Goal: Task Accomplishment & Management: Use online tool/utility

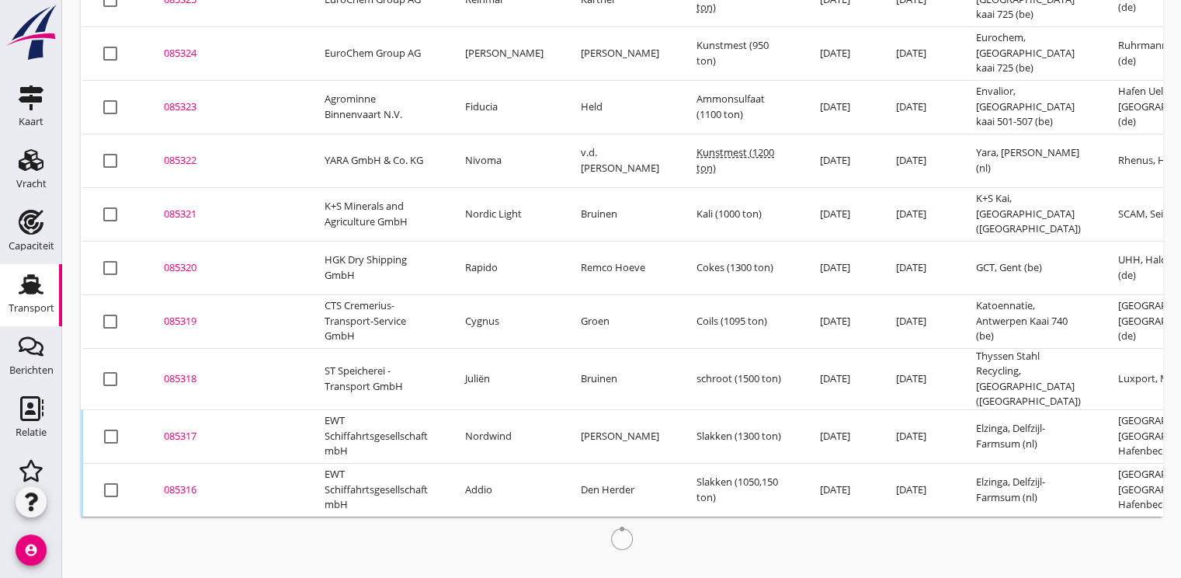
scroll to position [193, 0]
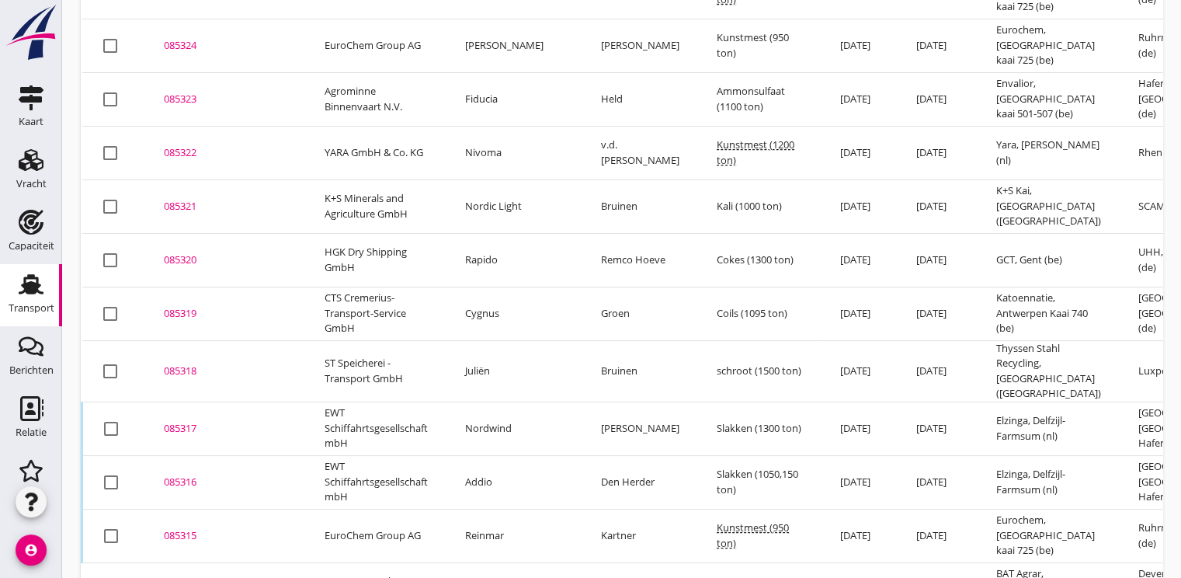
click at [182, 425] on div "085317" at bounding box center [225, 429] width 123 height 16
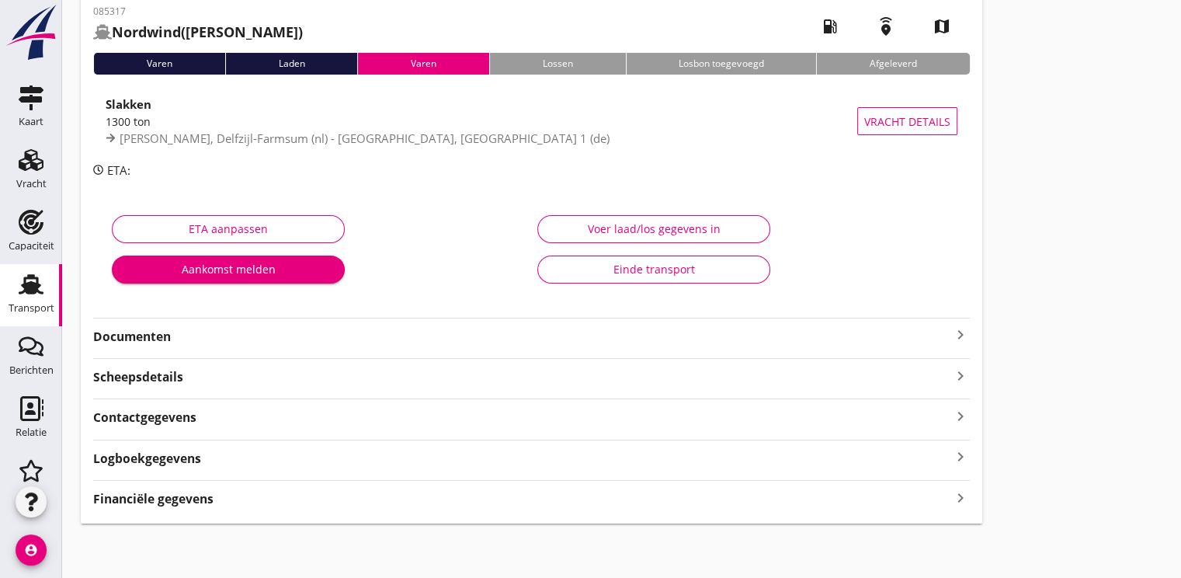
scroll to position [82, 0]
click at [171, 486] on div "Financiële gegevens keyboard_arrow_right" at bounding box center [531, 496] width 877 height 21
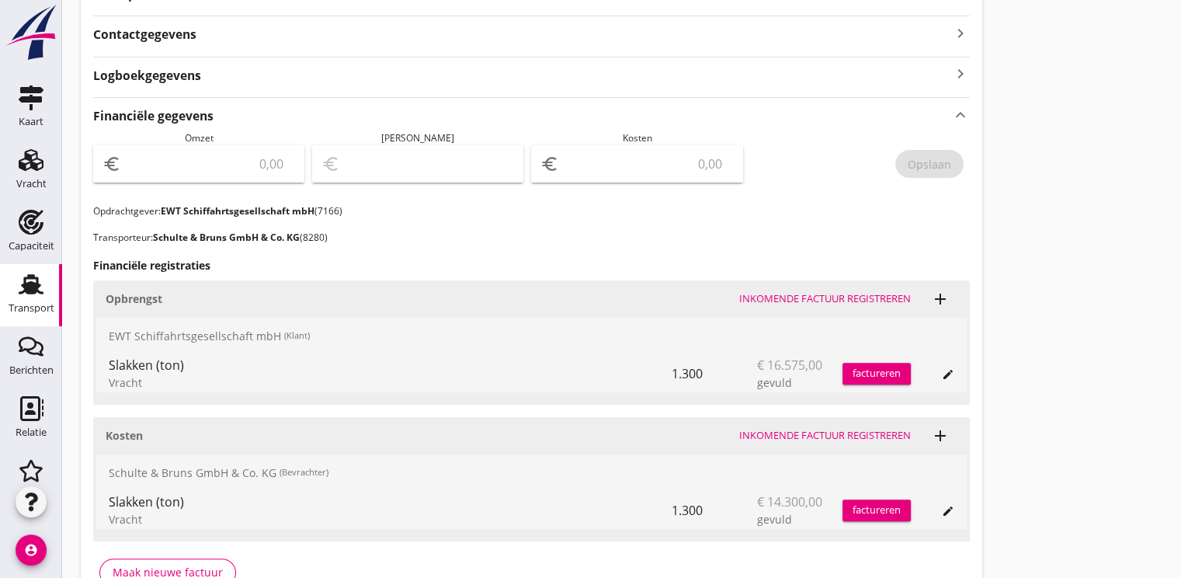
scroll to position [554, 0]
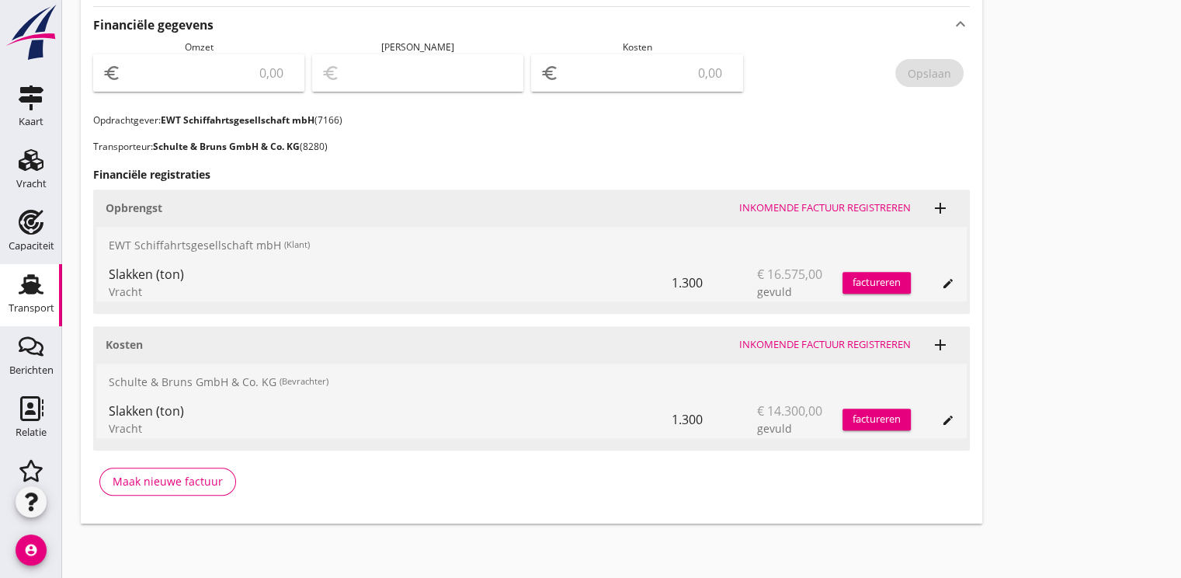
click at [870, 287] on div "factureren" at bounding box center [876, 283] width 68 height 16
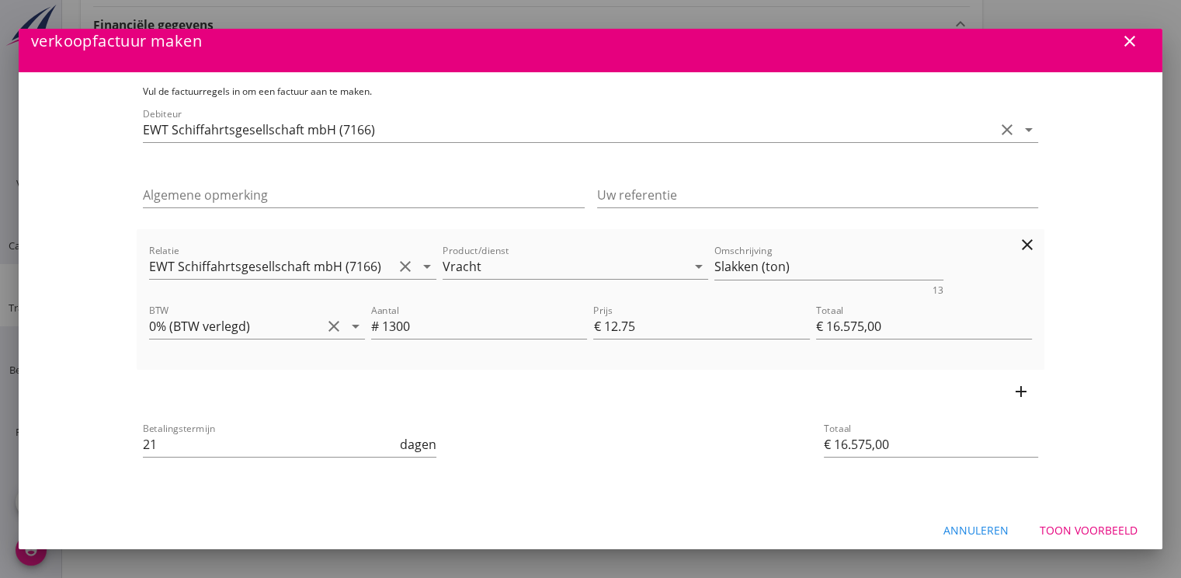
scroll to position [28, 0]
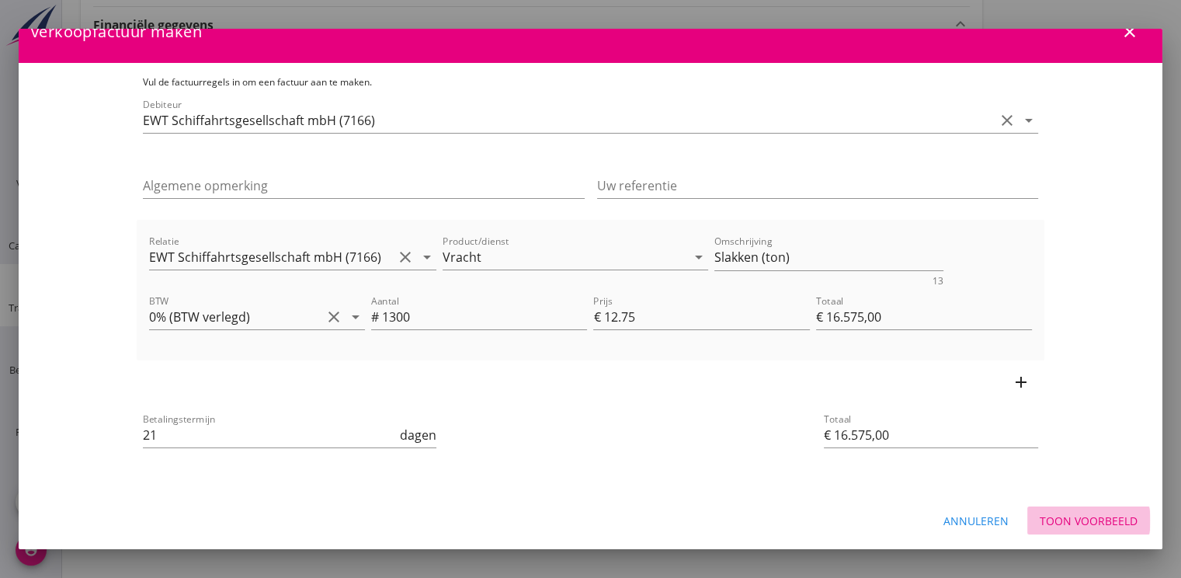
click at [1057, 519] on div "Toon voorbeeld" at bounding box center [1089, 520] width 98 height 16
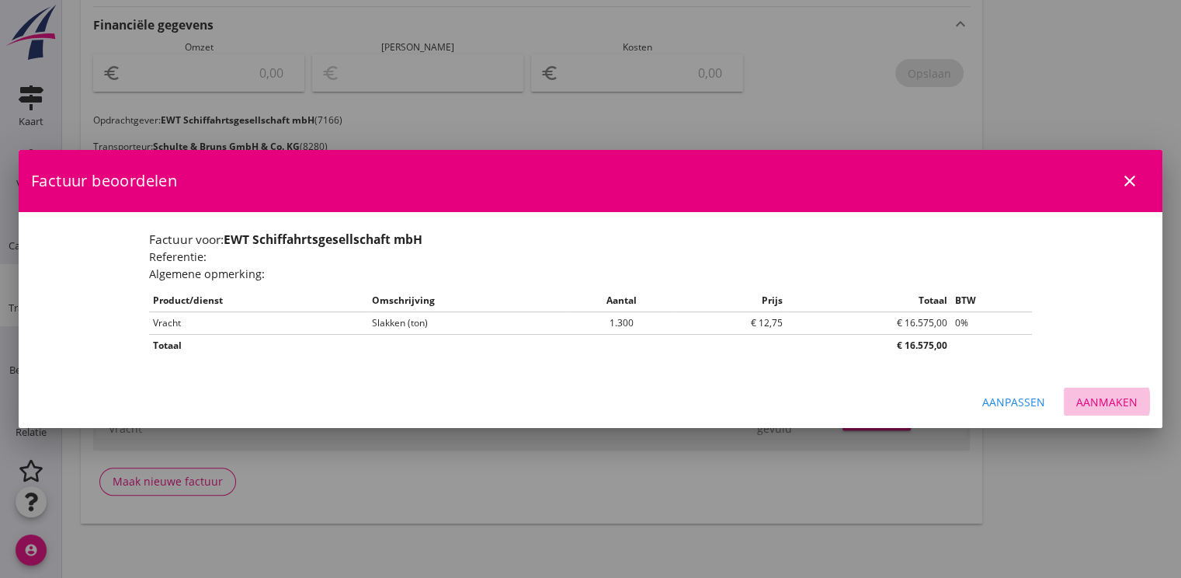
click at [1116, 398] on div "Aanmaken" at bounding box center [1106, 402] width 61 height 16
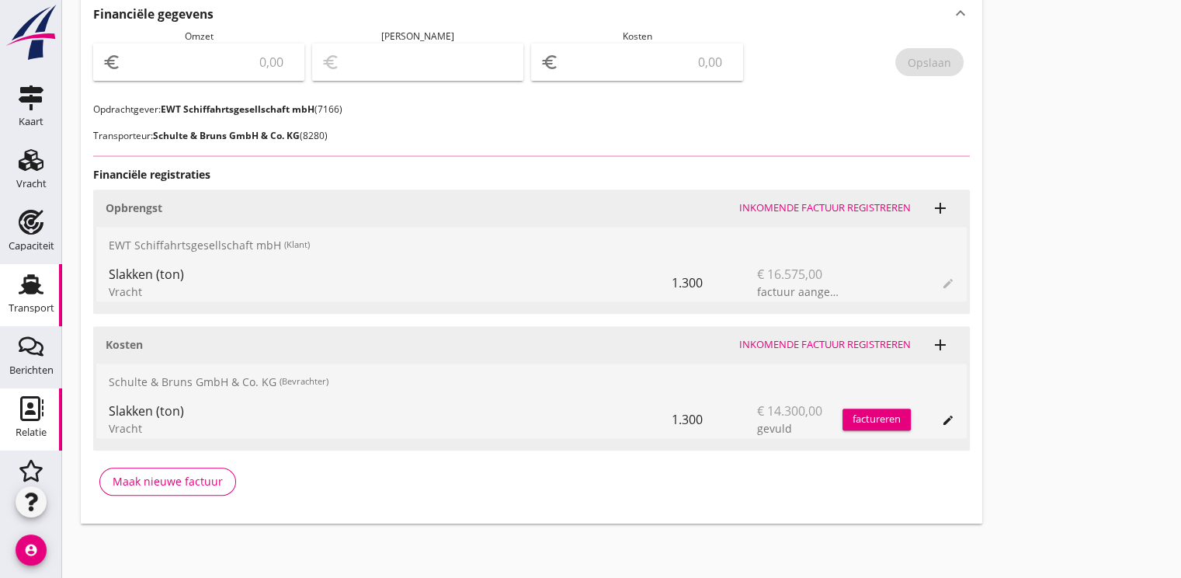
scroll to position [155, 0]
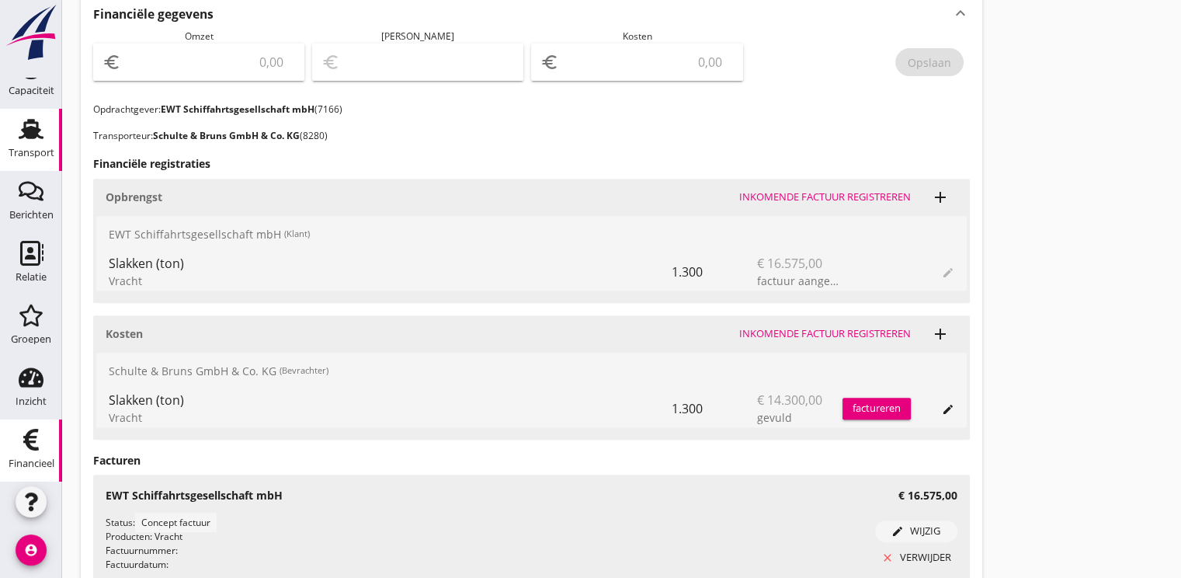
click at [22, 452] on div "Financieel" at bounding box center [32, 463] width 46 height 22
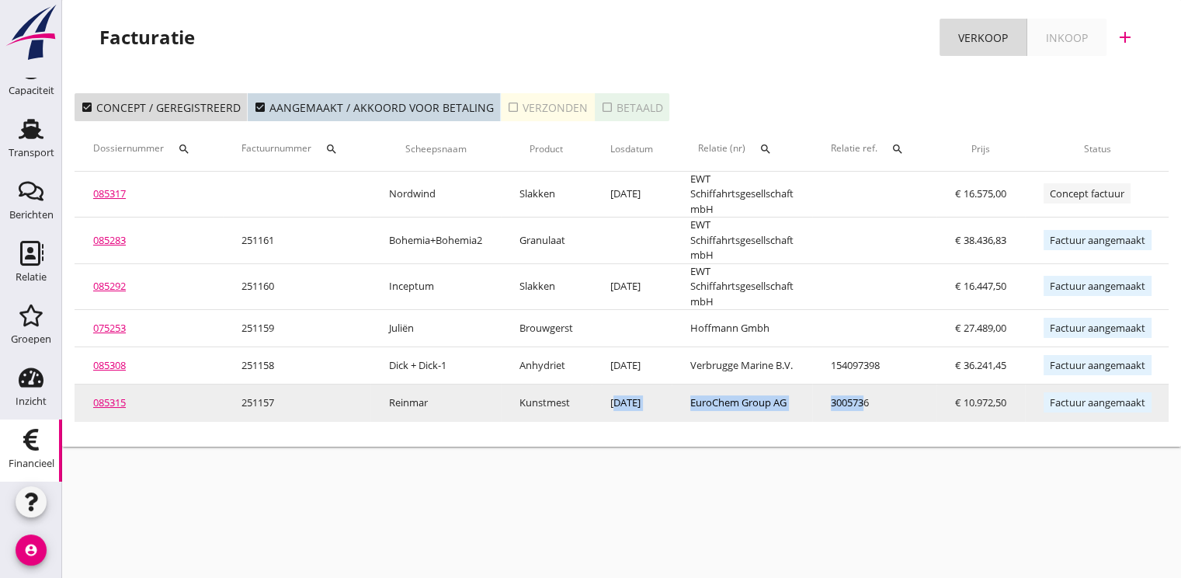
drag, startPoint x: 613, startPoint y: 419, endPoint x: 879, endPoint y: 412, distance: 265.6
click at [879, 412] on tr "085315 251157 Reinmar Kunstmest 25-8-2025 EuroChem Group AG 3005736 € 10.972,50…" at bounding box center [697, 402] width 1244 height 37
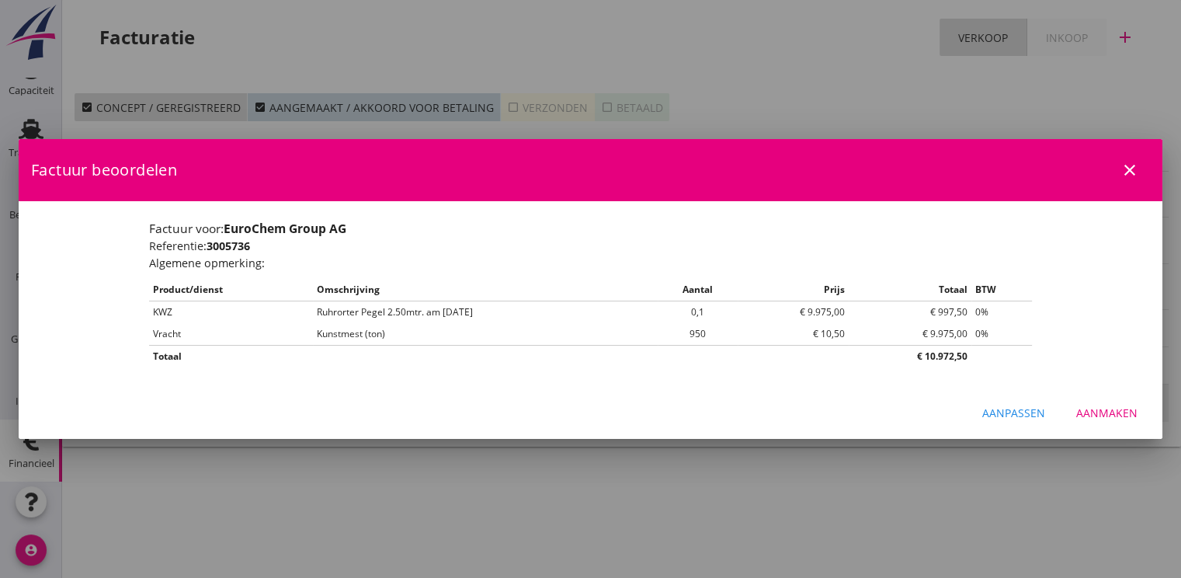
scroll to position [0, 175]
click at [1124, 168] on icon "close" at bounding box center [1129, 170] width 19 height 19
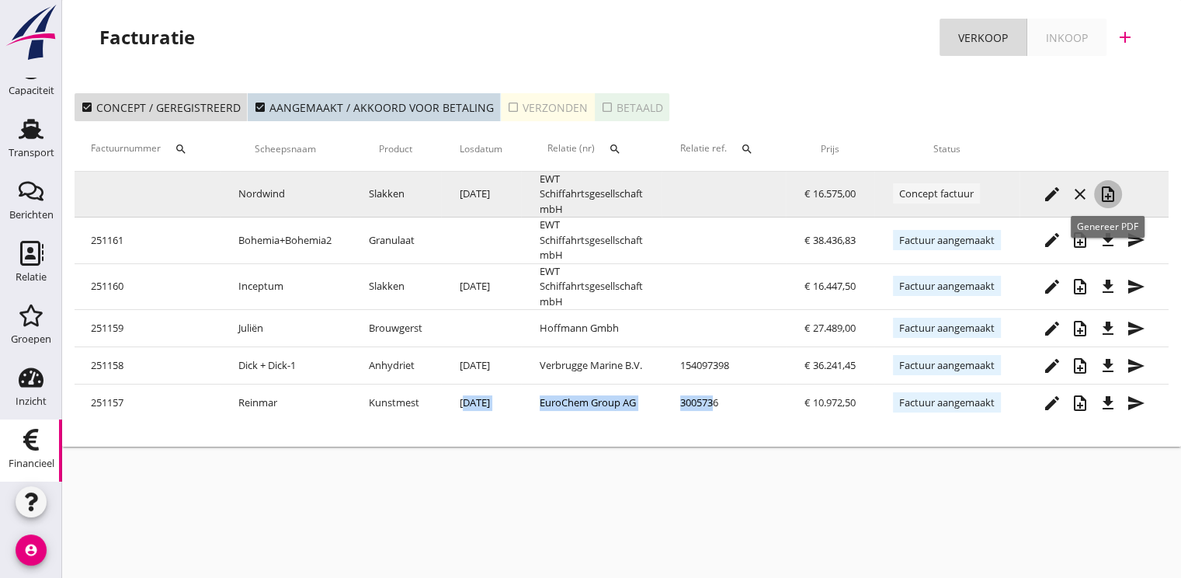
click at [1112, 194] on icon "note_add" at bounding box center [1108, 194] width 19 height 19
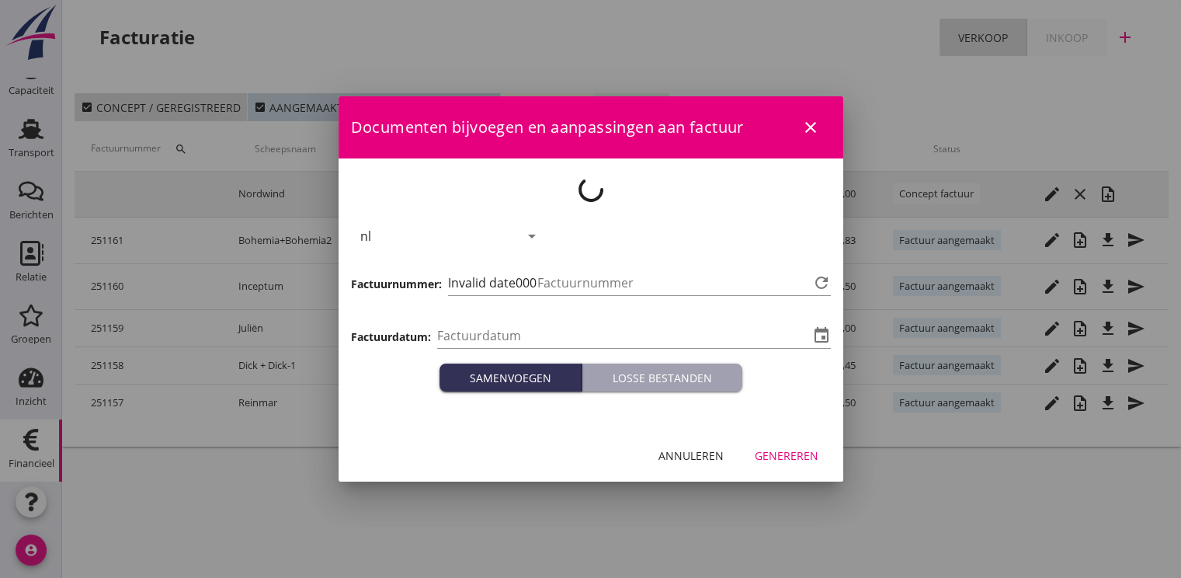
type input "[DATE]"
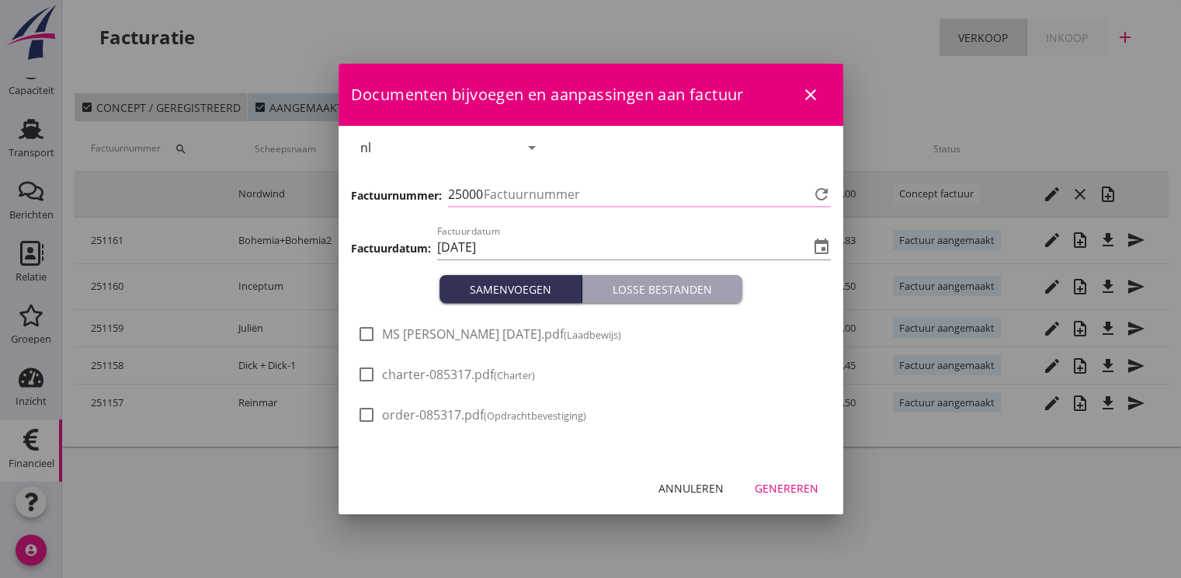
type input "1162"
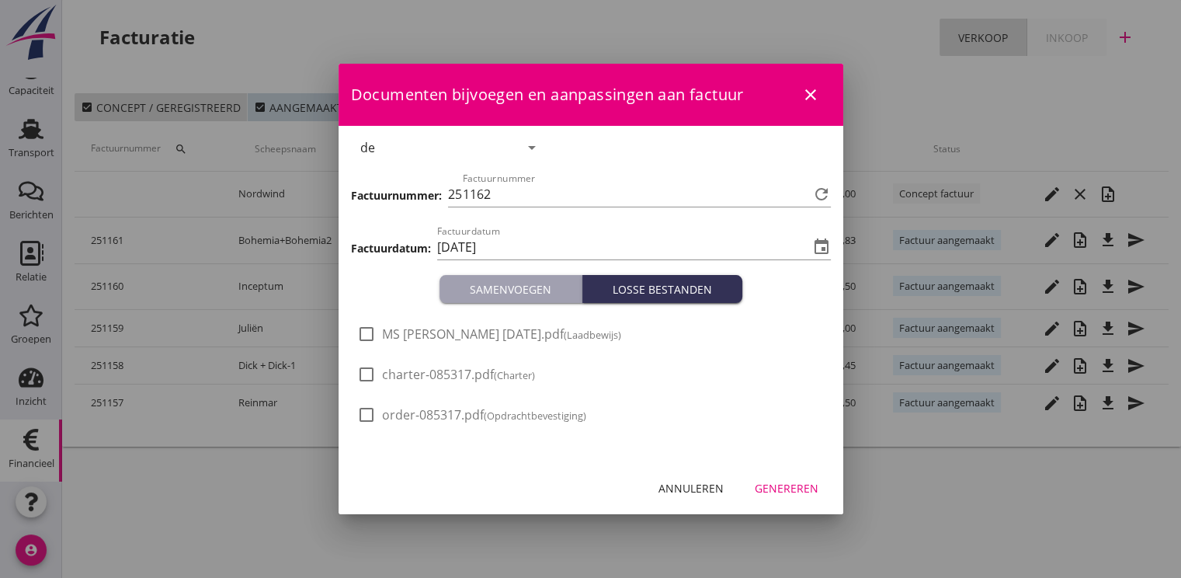
click at [809, 491] on div "Genereren" at bounding box center [787, 488] width 64 height 16
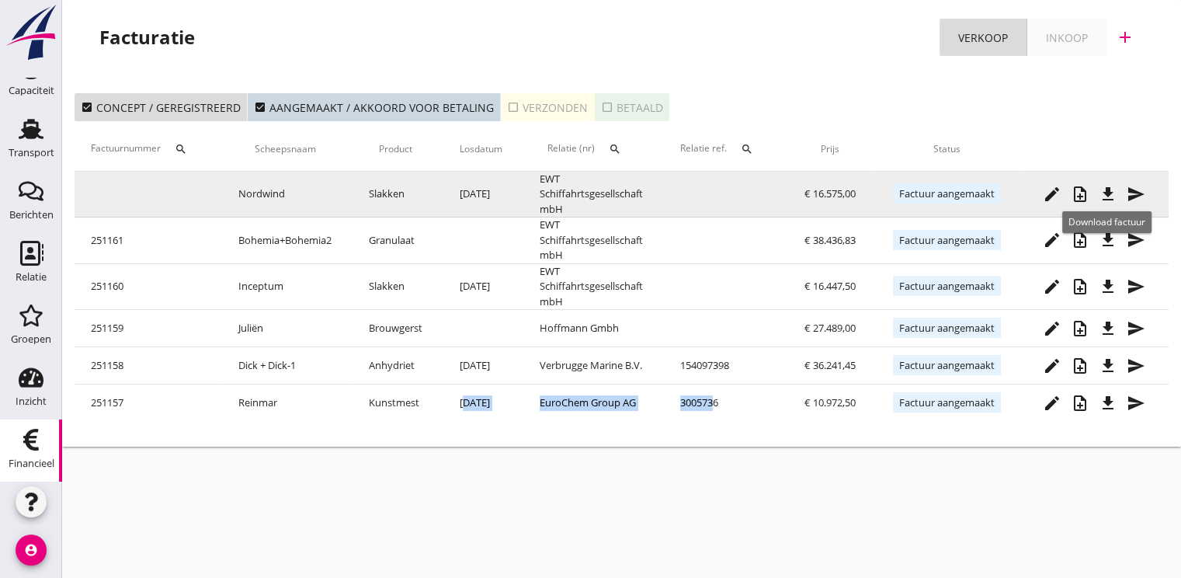
click at [1109, 188] on icon "file_download" at bounding box center [1108, 194] width 19 height 19
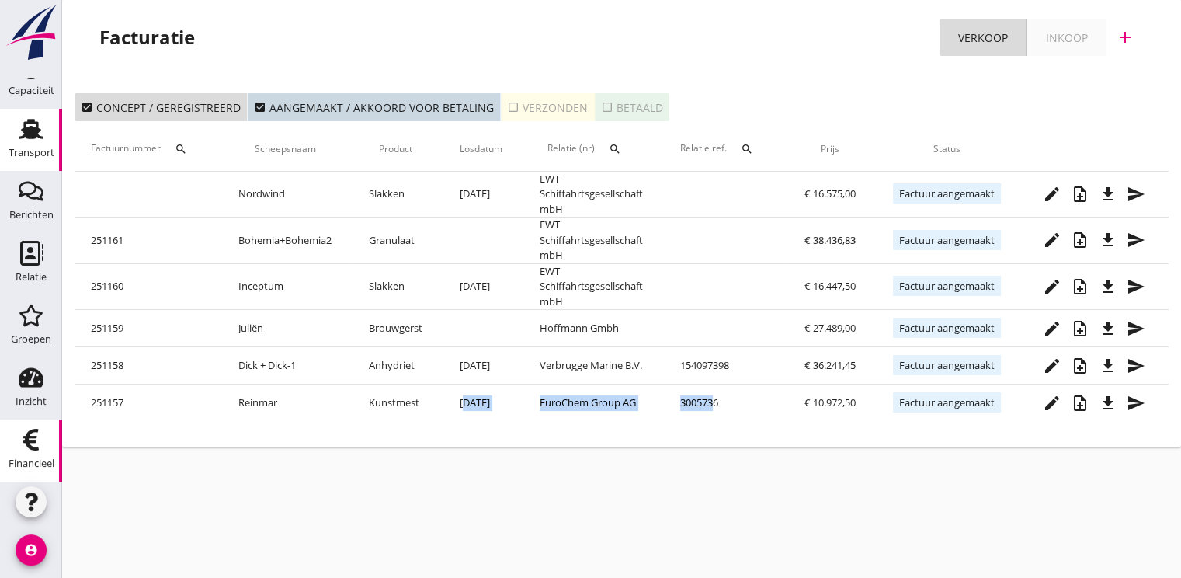
click at [36, 141] on div "Transport" at bounding box center [32, 152] width 46 height 22
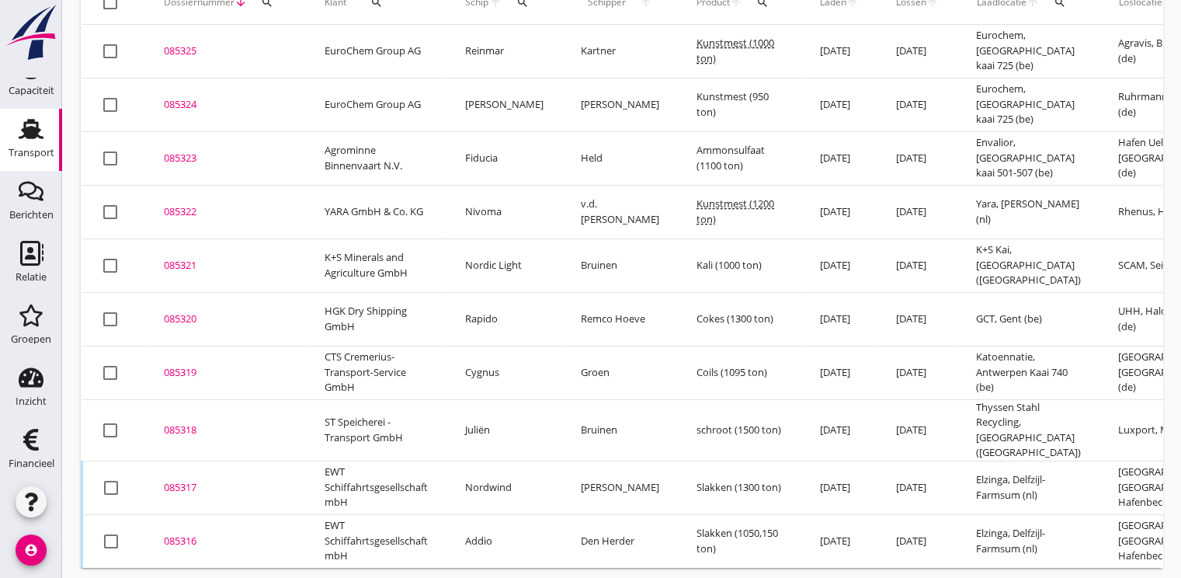
scroll to position [193, 0]
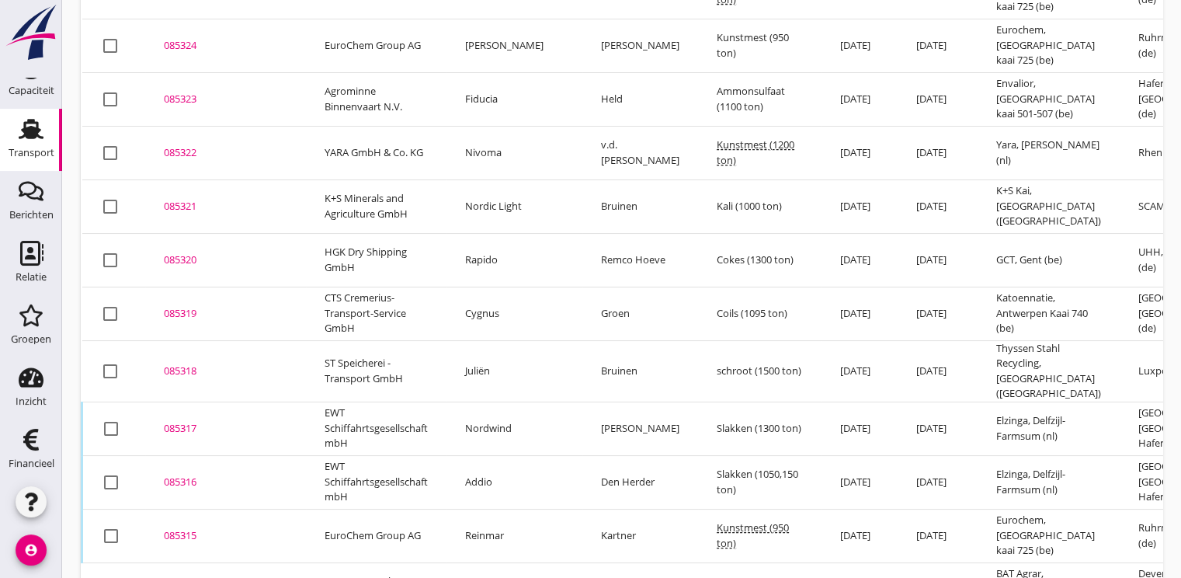
click at [199, 474] on div "085316" at bounding box center [225, 482] width 123 height 16
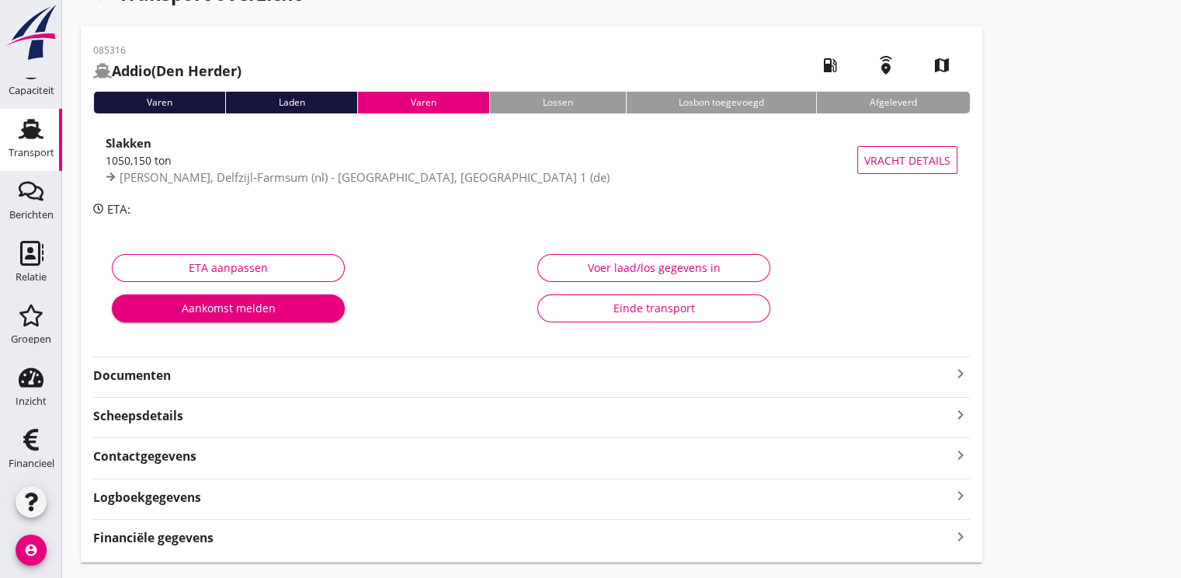
scroll to position [82, 0]
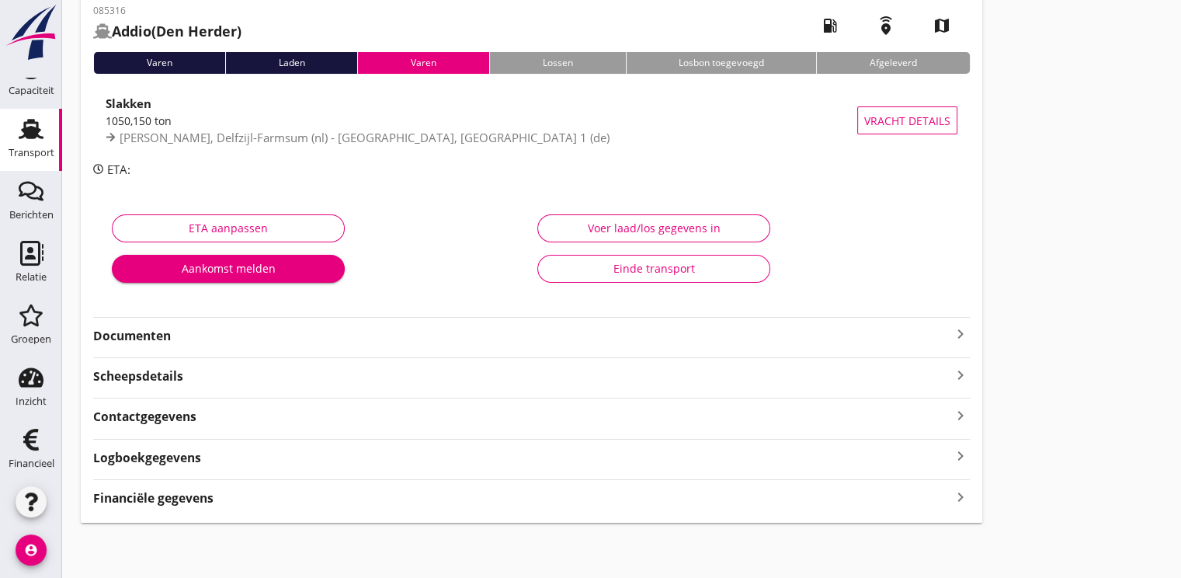
click at [181, 494] on strong "Financiële gegevens" at bounding box center [153, 498] width 120 height 18
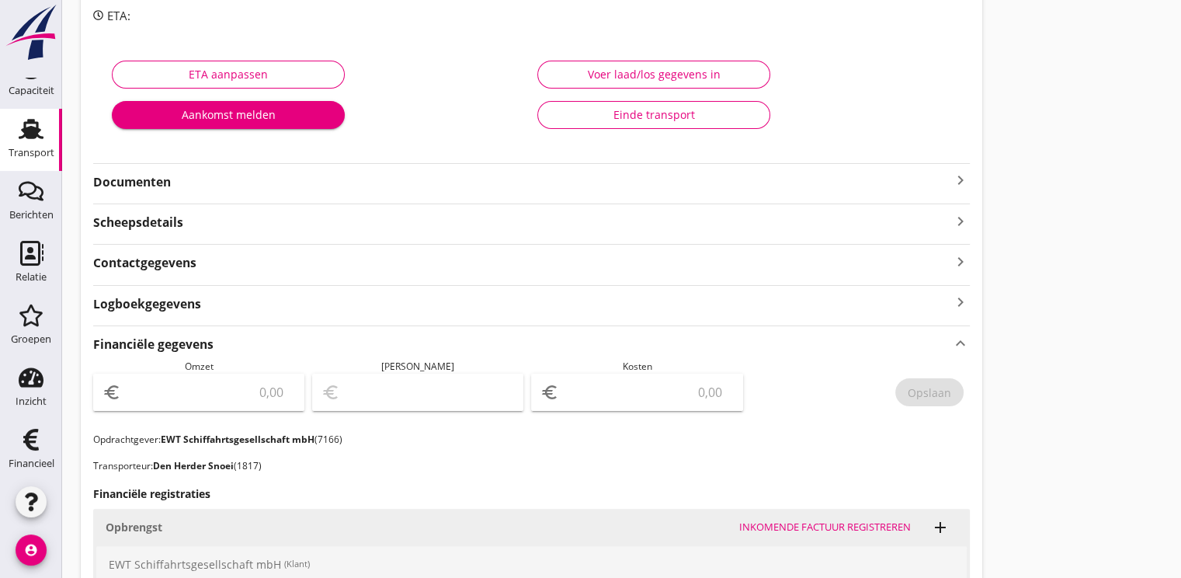
scroll to position [237, 0]
click at [152, 297] on strong "Logboekgegevens" at bounding box center [147, 302] width 108 height 18
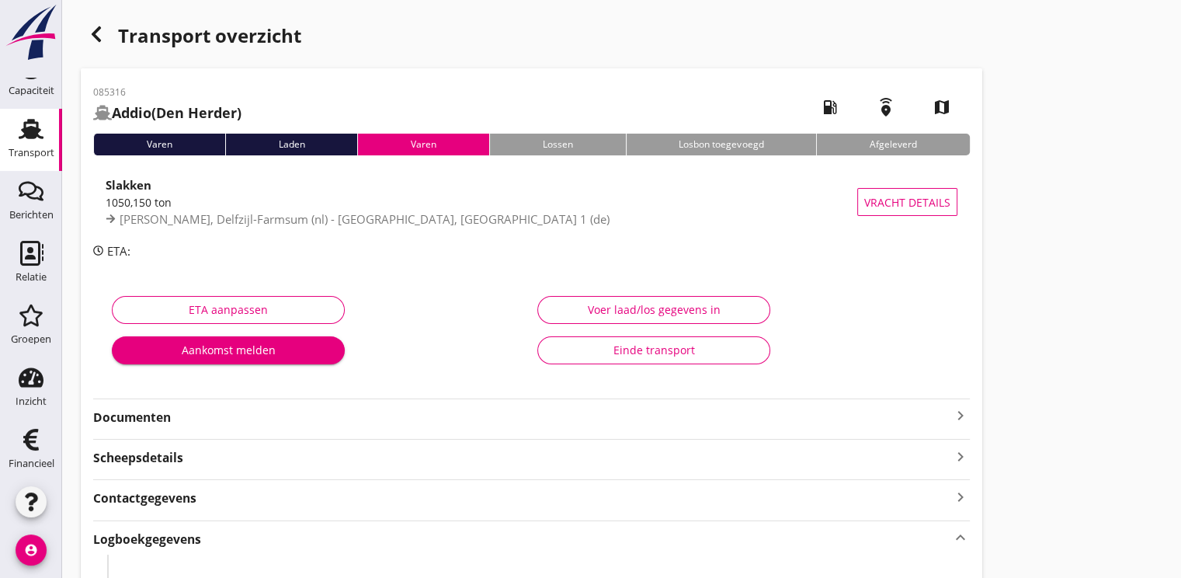
scroll to position [0, 0]
click at [699, 309] on div "Voer laad/los gegevens in" at bounding box center [653, 309] width 207 height 16
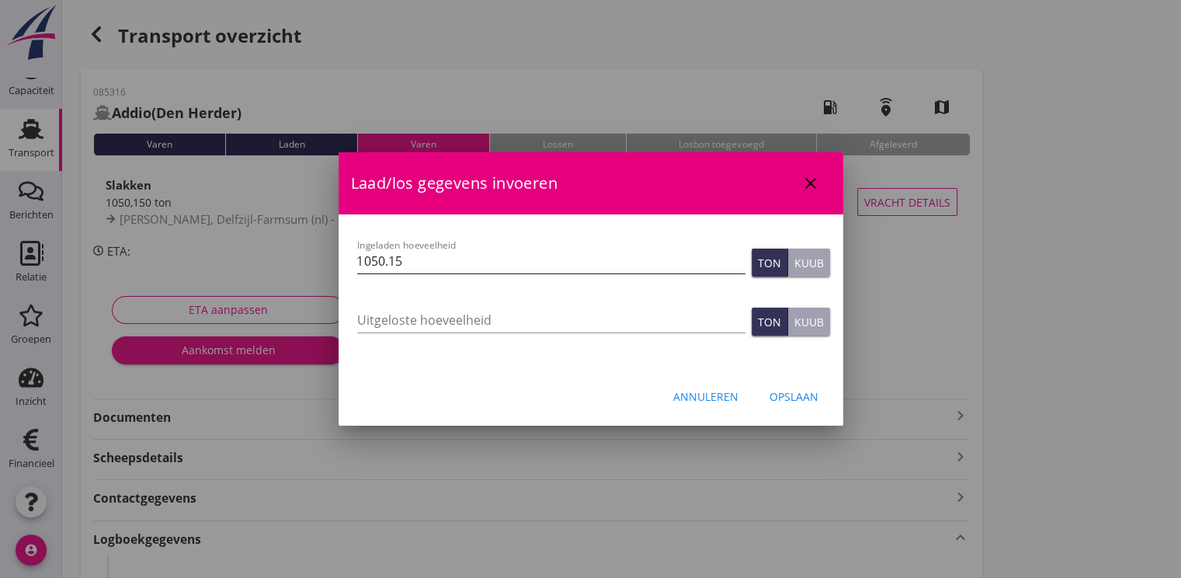
click at [456, 268] on input "1050.15" at bounding box center [551, 260] width 388 height 25
type input "1170.000"
click at [791, 402] on div "Opslaan" at bounding box center [793, 396] width 49 height 16
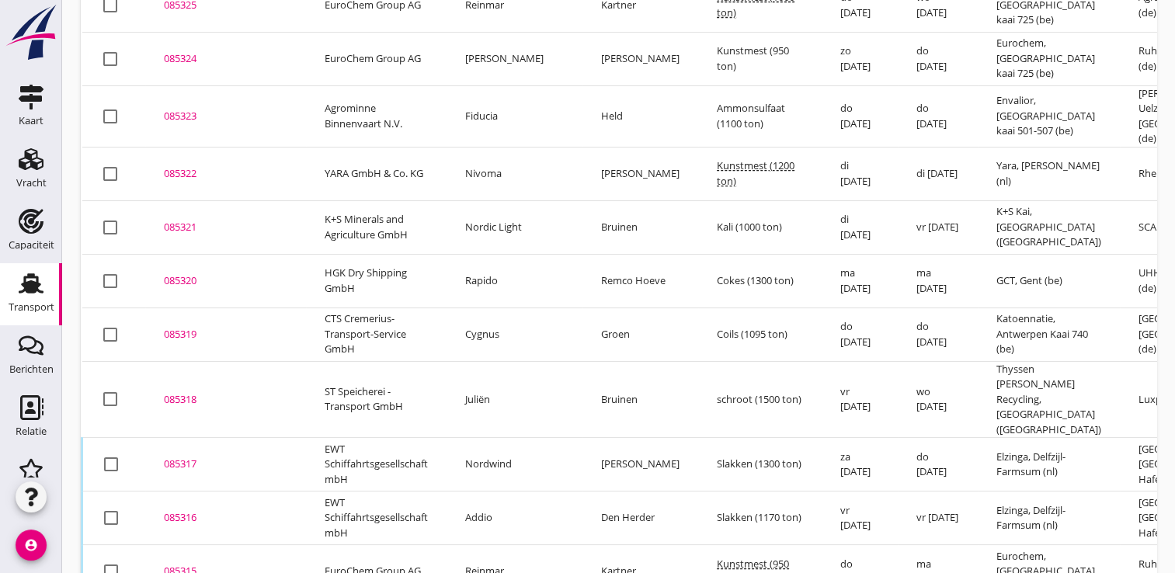
scroll to position [198, 0]
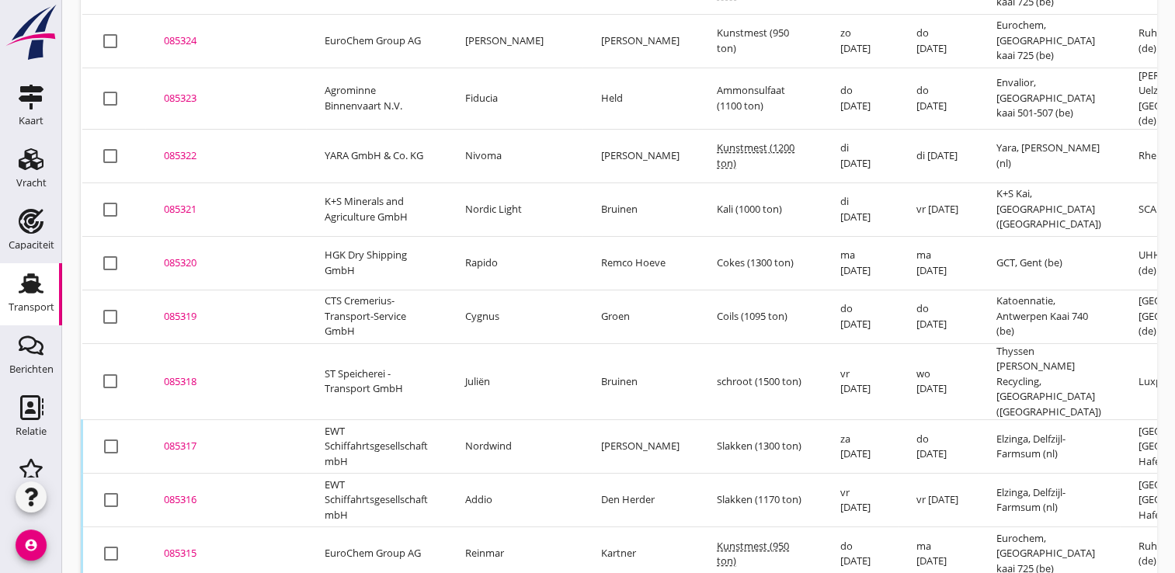
click at [186, 492] on div "085316" at bounding box center [225, 500] width 123 height 16
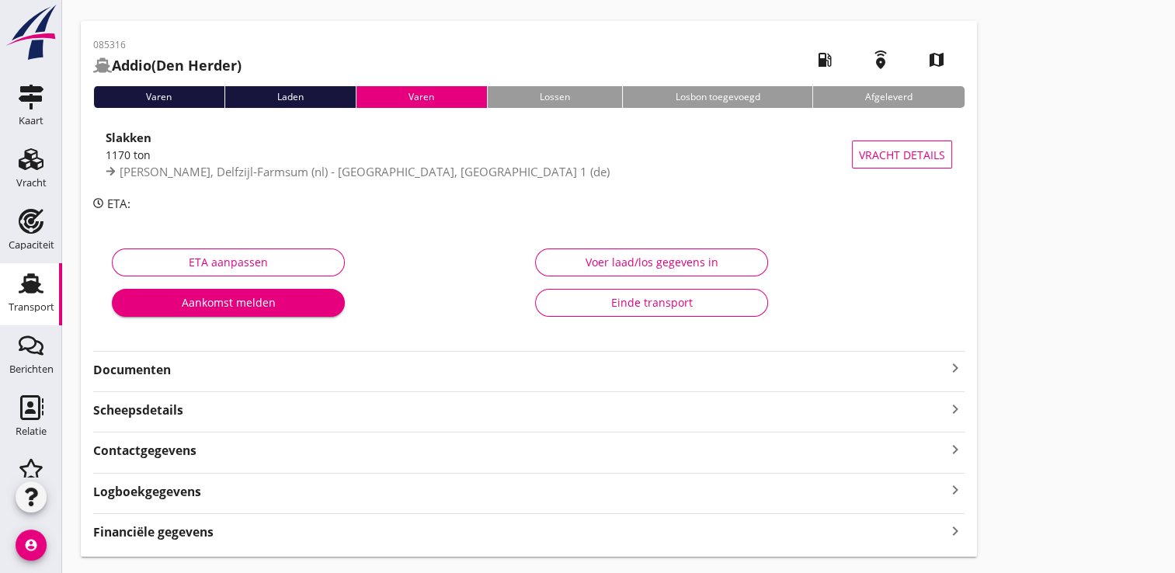
scroll to position [86, 0]
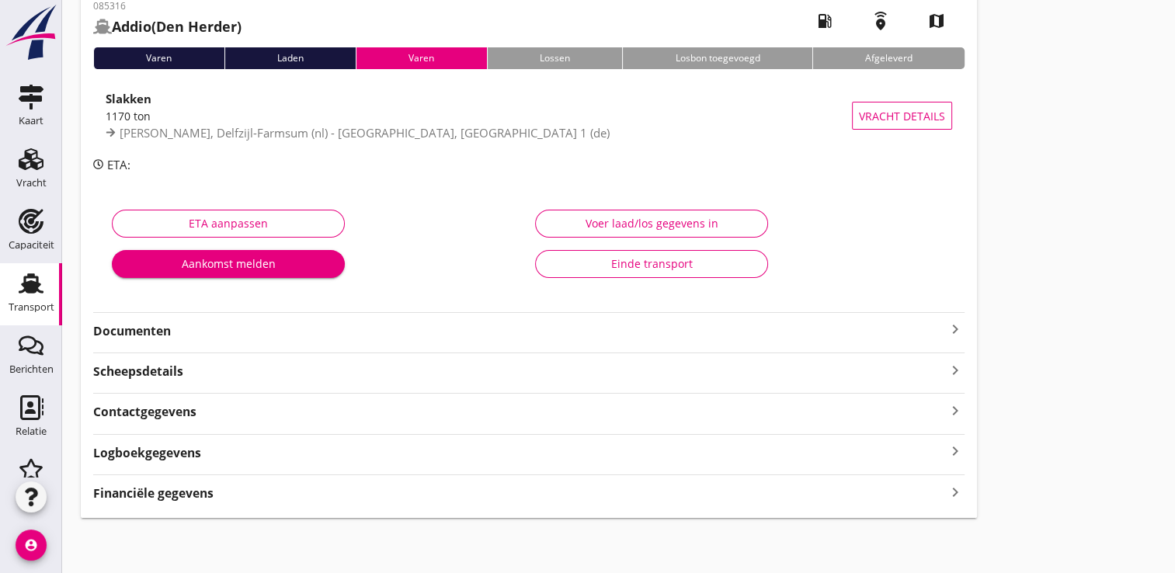
click at [149, 486] on strong "Financiële gegevens" at bounding box center [153, 493] width 120 height 18
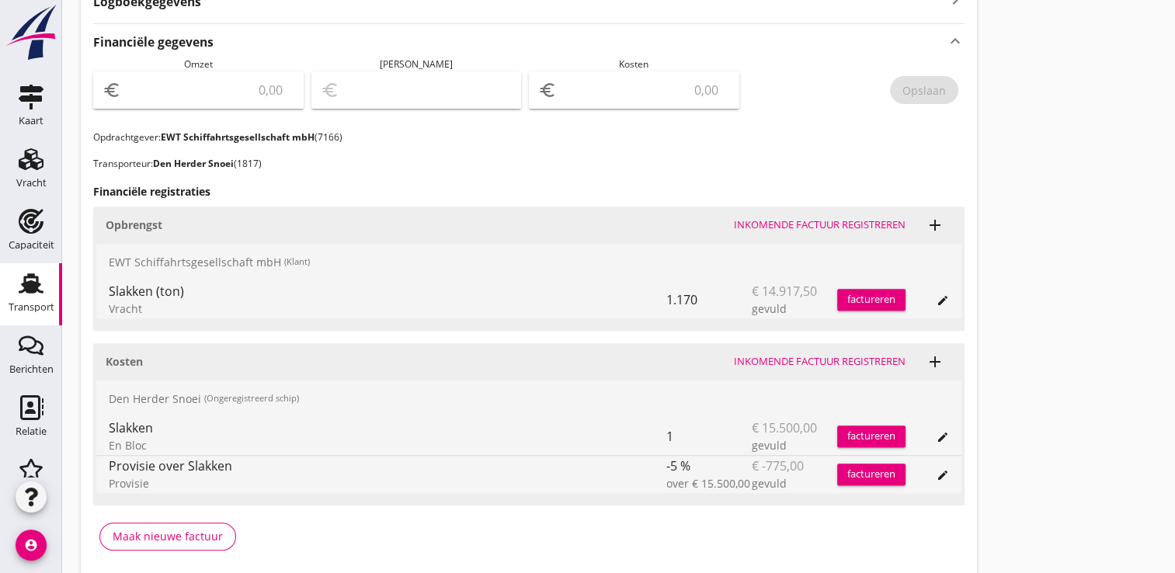
scroll to position [552, 0]
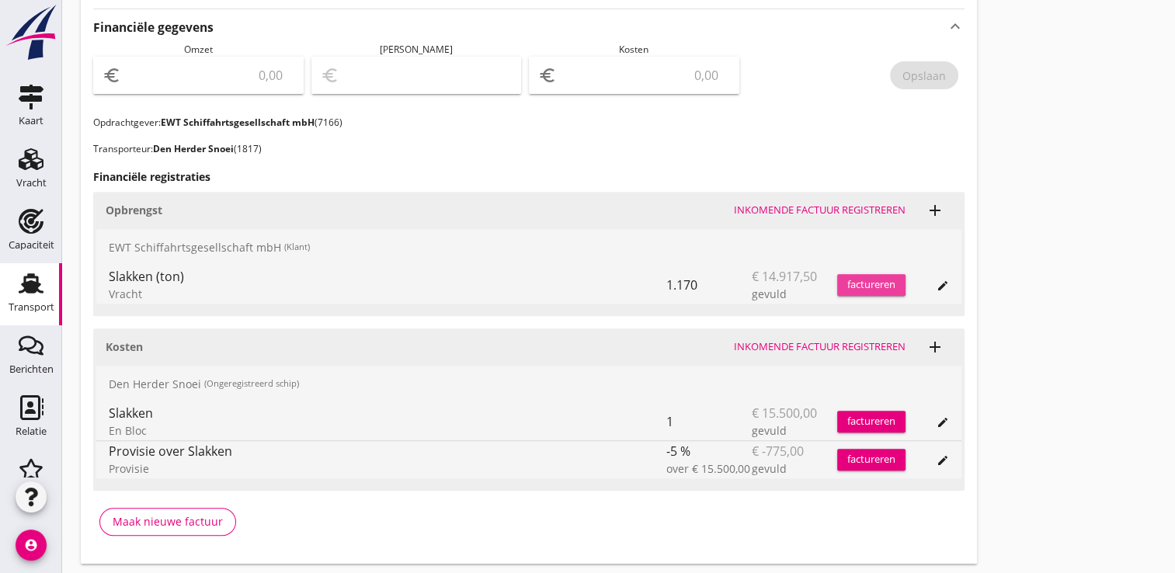
click at [888, 281] on div "factureren" at bounding box center [871, 285] width 68 height 16
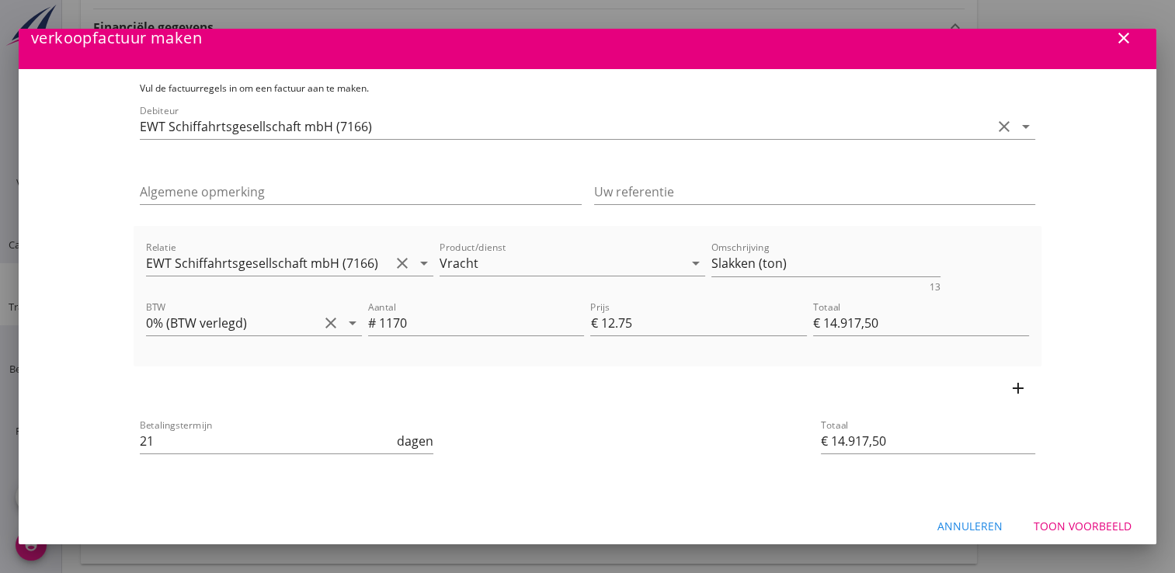
scroll to position [33, 0]
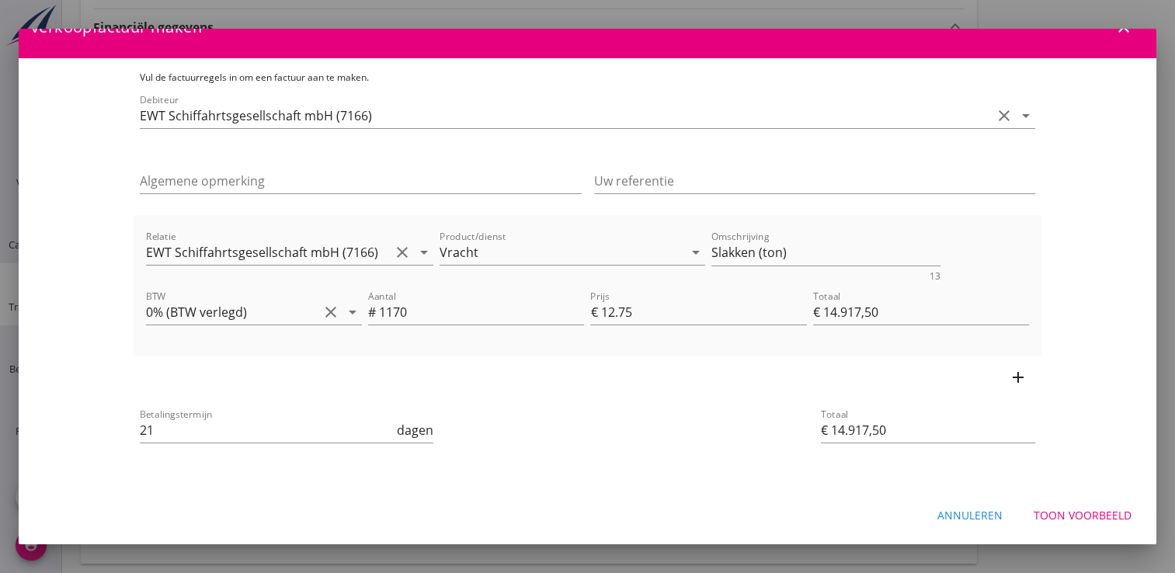
click at [1081, 508] on div "Toon voorbeeld" at bounding box center [1082, 515] width 98 height 16
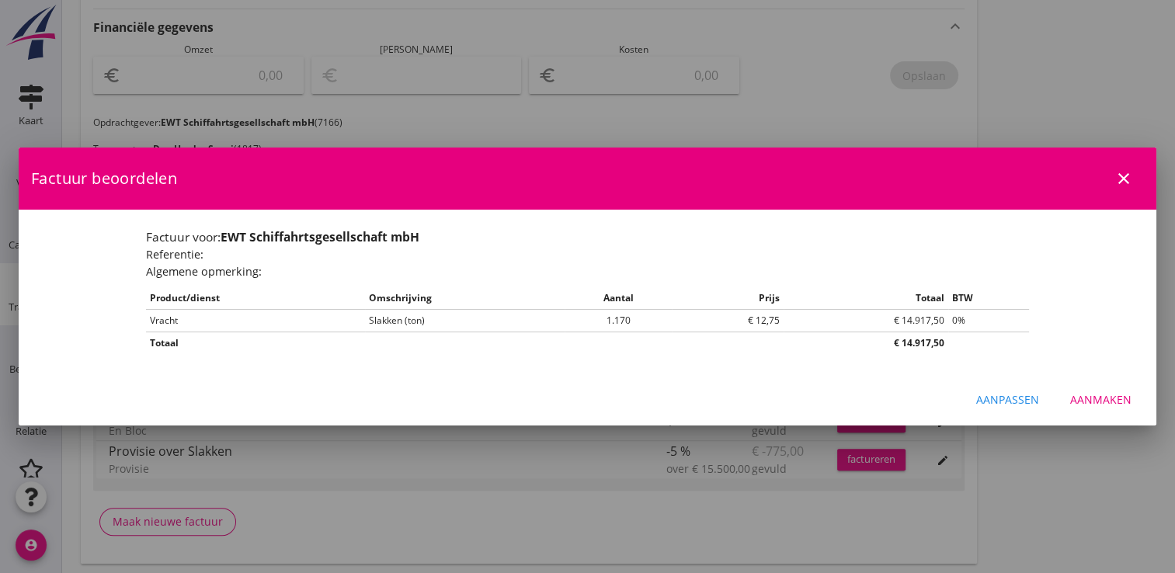
scroll to position [0, 0]
click at [1076, 404] on div "Aanmaken" at bounding box center [1100, 399] width 61 height 16
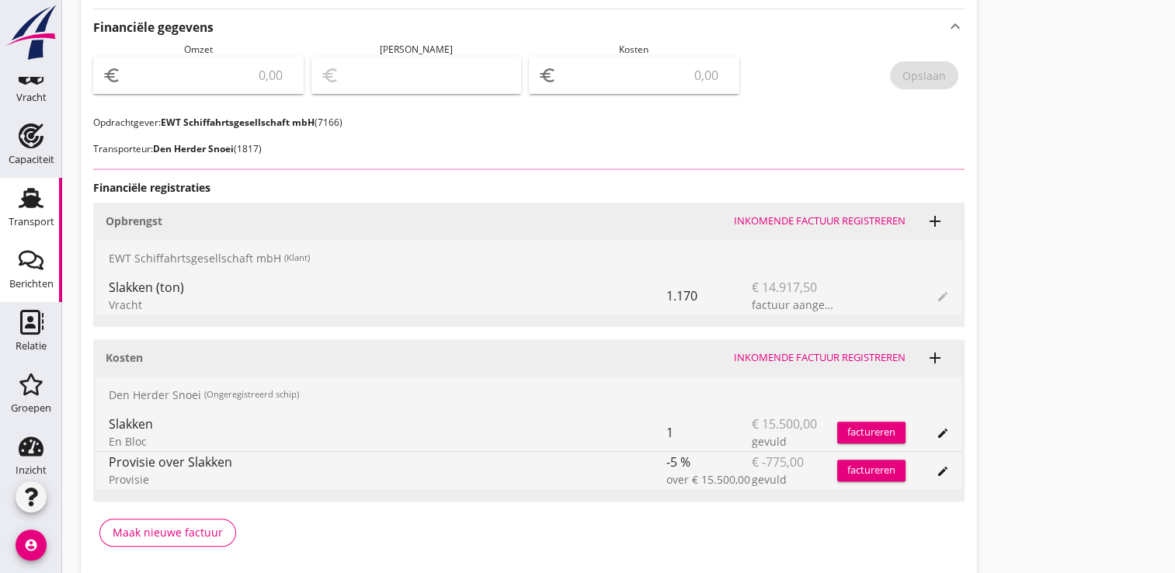
scroll to position [161, 0]
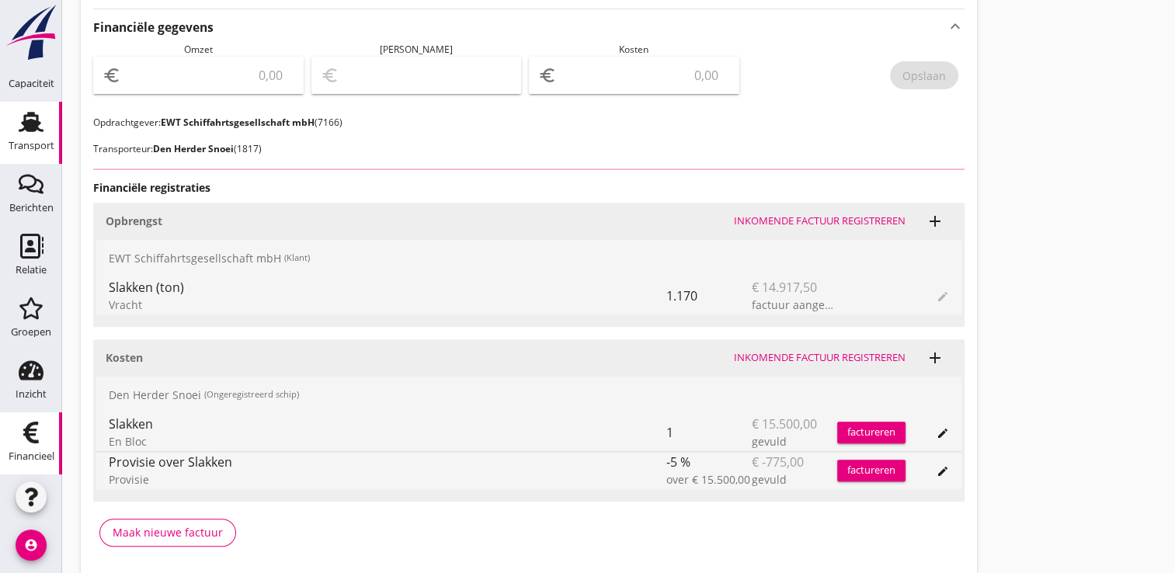
click at [19, 441] on icon "Financieel" at bounding box center [31, 432] width 25 height 25
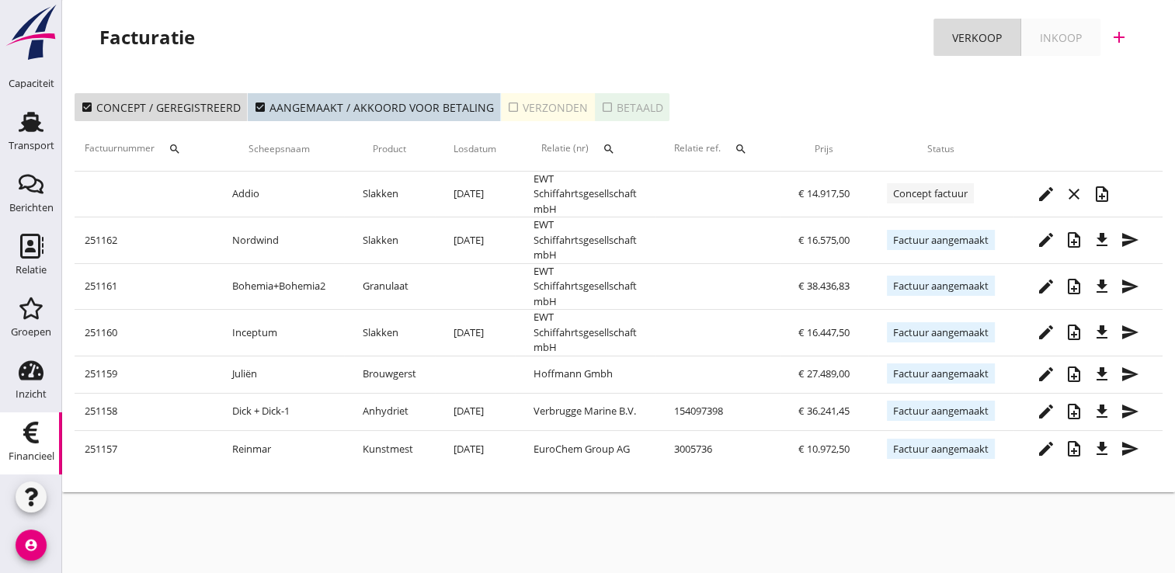
scroll to position [0, 181]
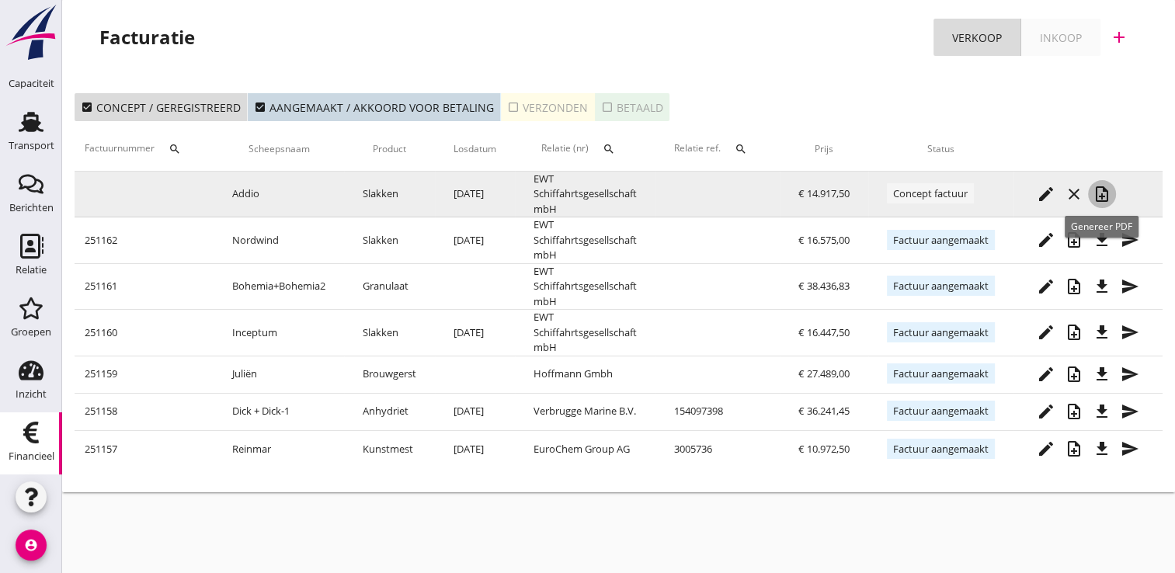
click at [1099, 192] on icon "note_add" at bounding box center [1101, 194] width 19 height 19
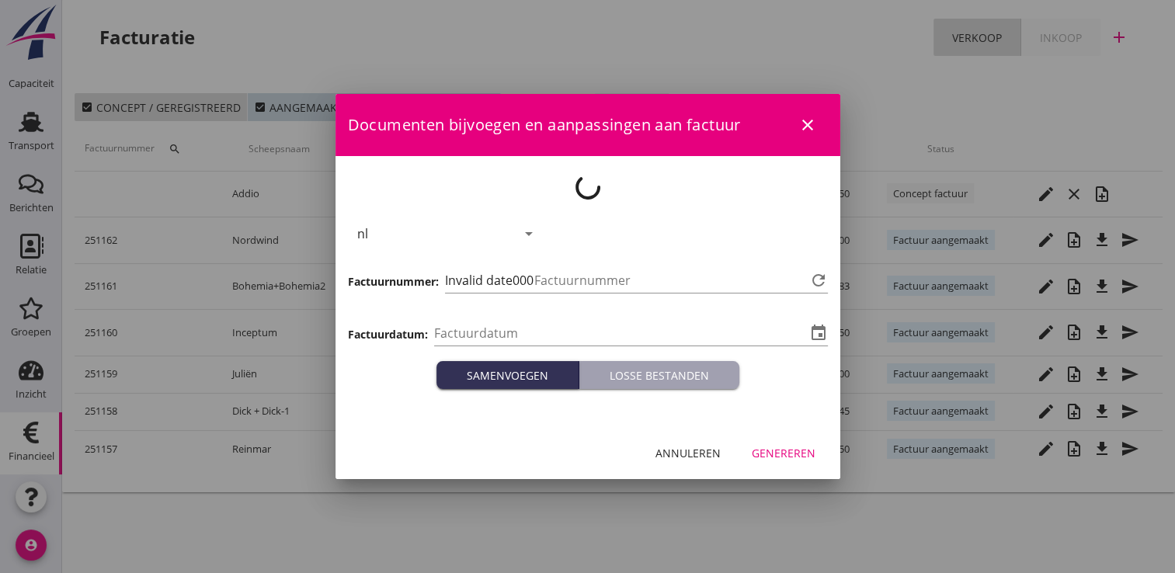
type input "[DATE]"
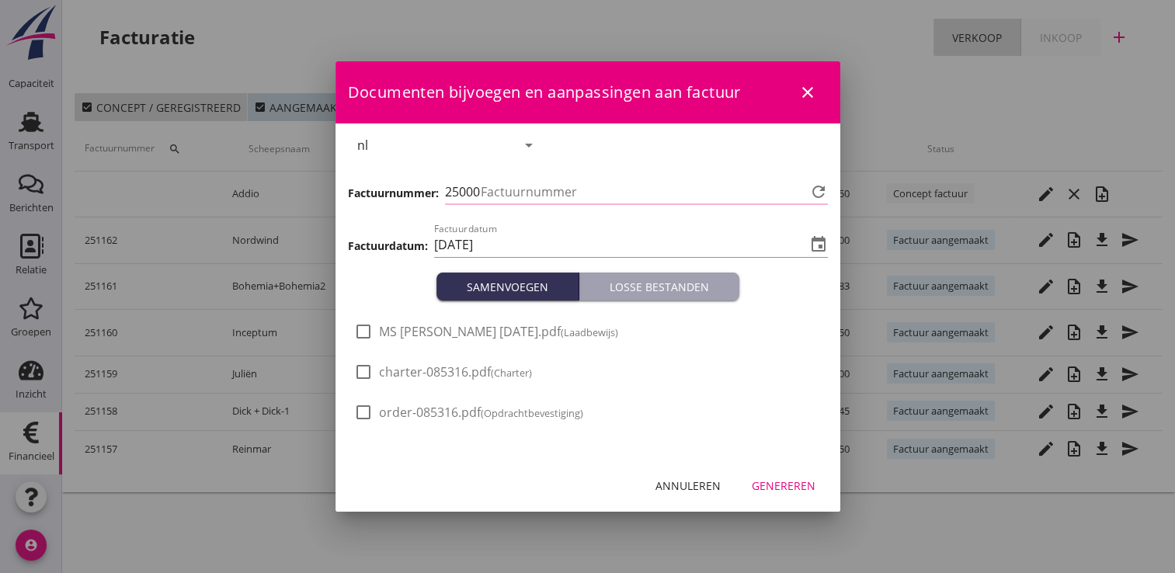
type input "1163"
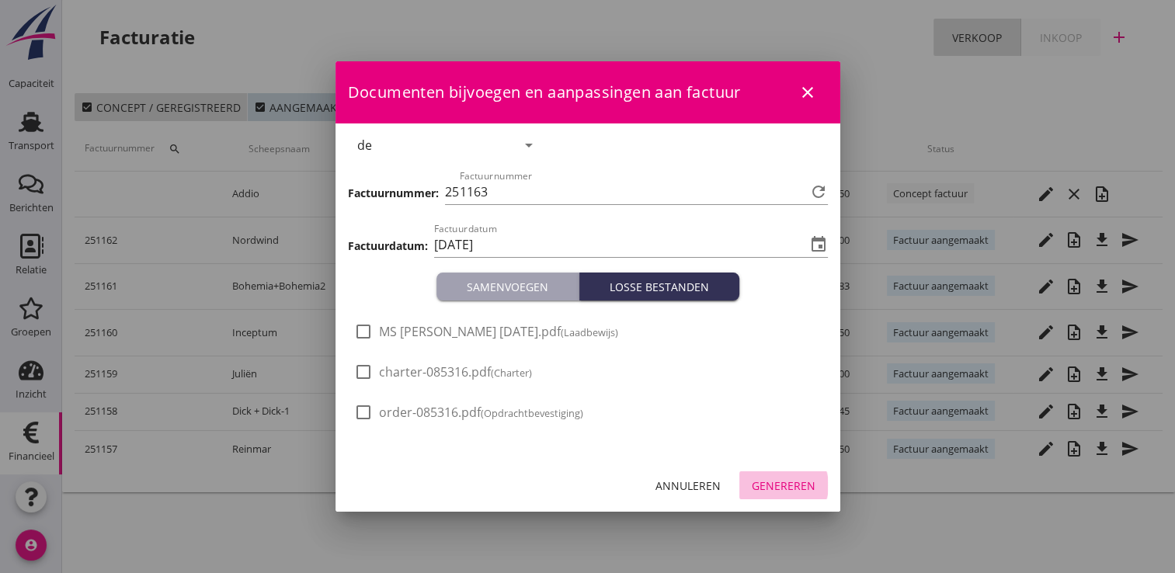
click at [795, 480] on div "Genereren" at bounding box center [784, 485] width 64 height 16
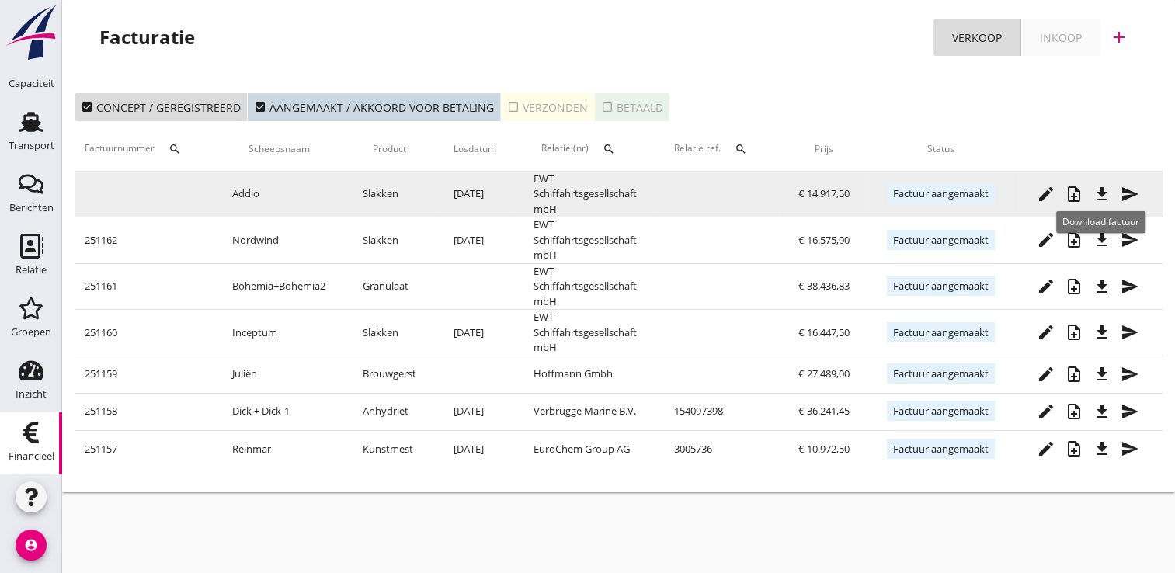
click at [1101, 194] on icon "file_download" at bounding box center [1101, 194] width 19 height 19
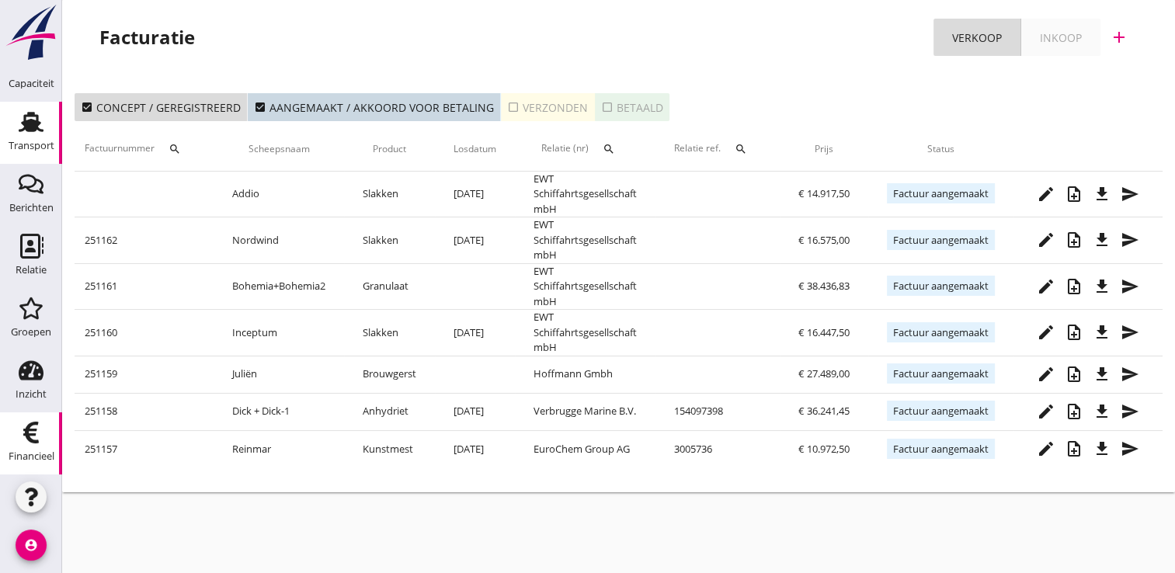
click at [31, 132] on icon "Transport" at bounding box center [31, 121] width 25 height 25
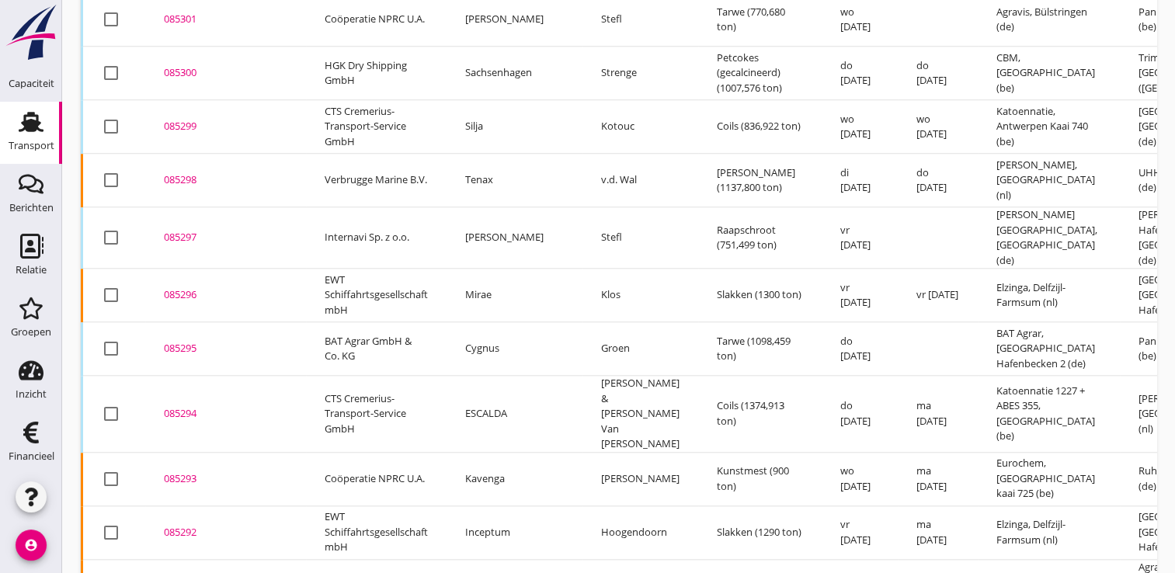
scroll to position [1499, 0]
click at [185, 404] on div "085294" at bounding box center [225, 412] width 123 height 16
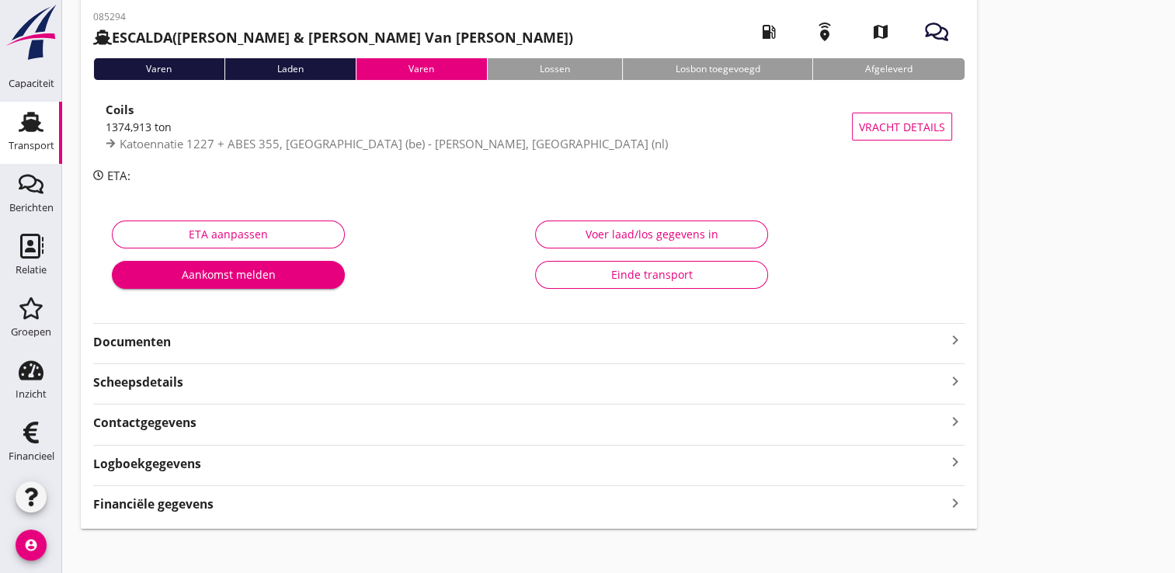
scroll to position [86, 0]
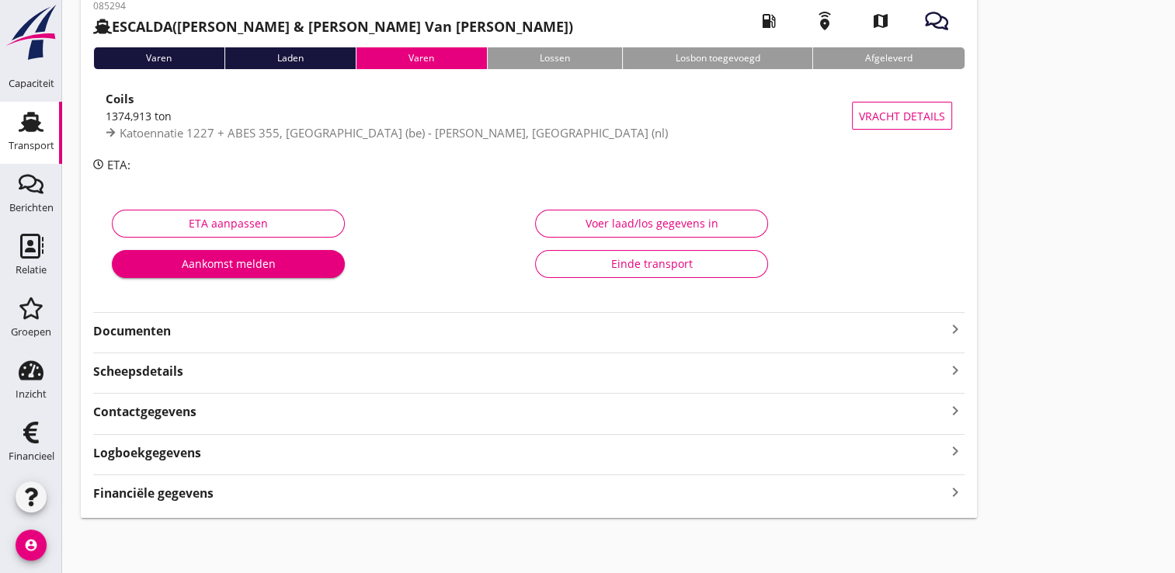
click at [189, 492] on strong "Financiële gegevens" at bounding box center [153, 493] width 120 height 18
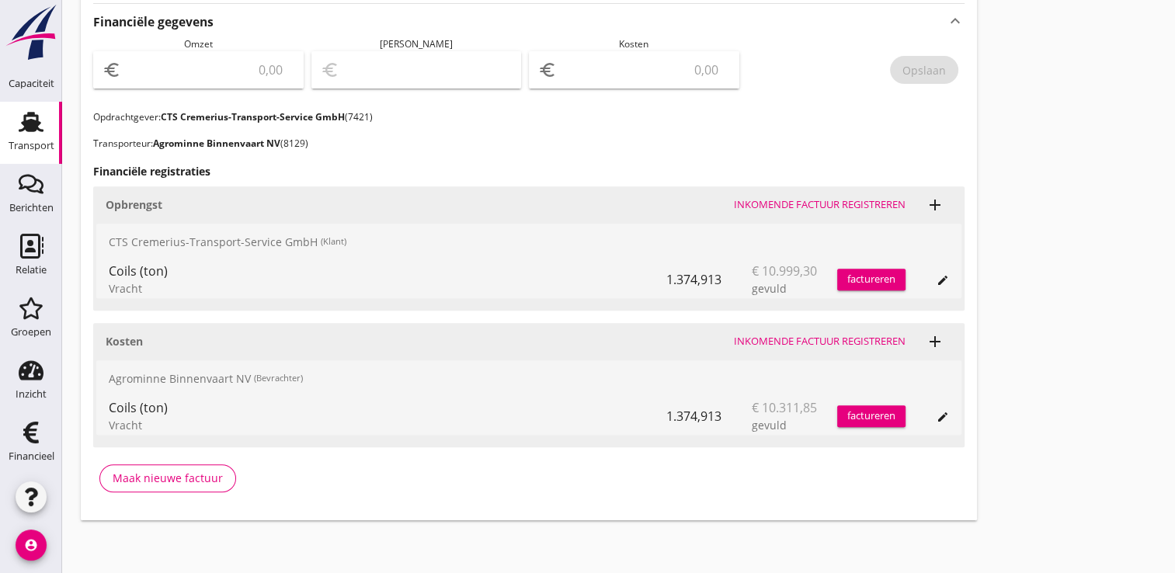
scroll to position [559, 0]
click at [860, 281] on div "factureren" at bounding box center [871, 278] width 68 height 16
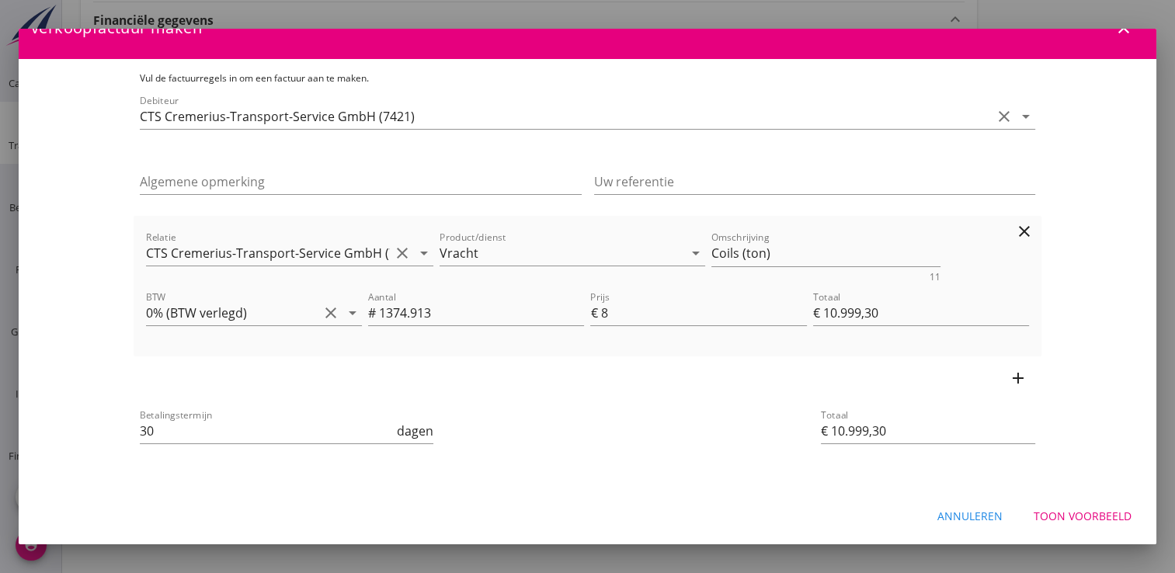
scroll to position [33, 0]
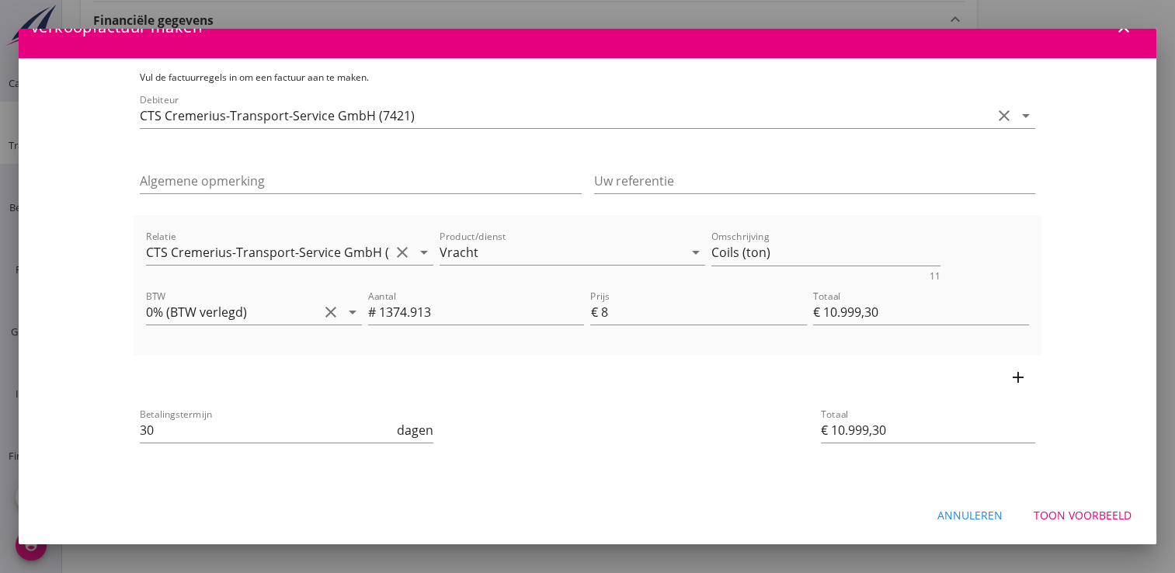
click at [1068, 520] on div "Toon voorbeeld" at bounding box center [1082, 515] width 98 height 16
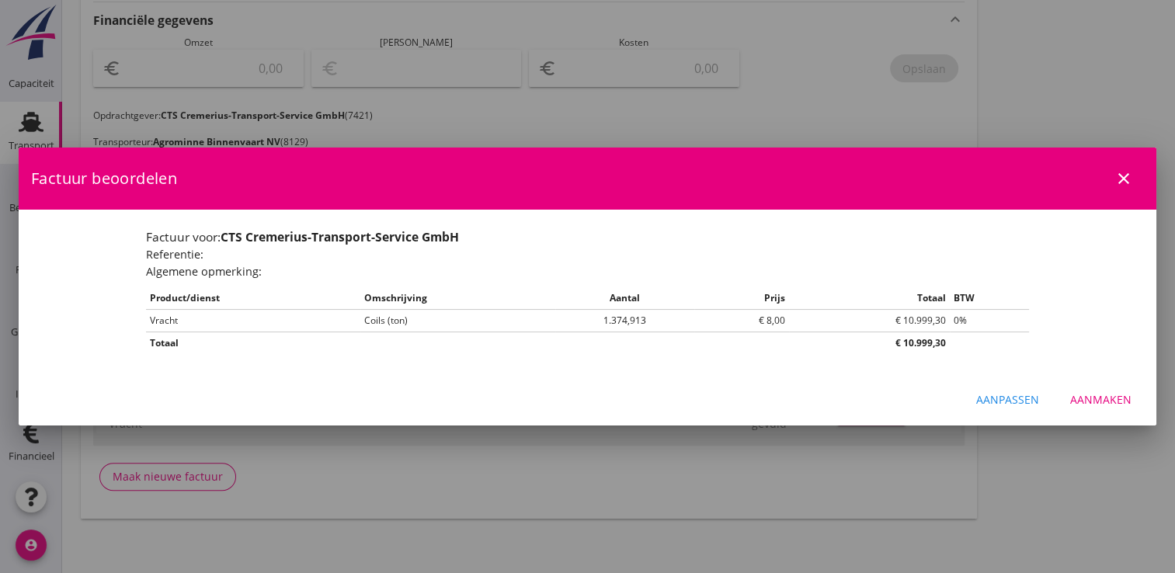
scroll to position [0, 0]
click at [1101, 402] on div "Aanmaken" at bounding box center [1100, 399] width 61 height 16
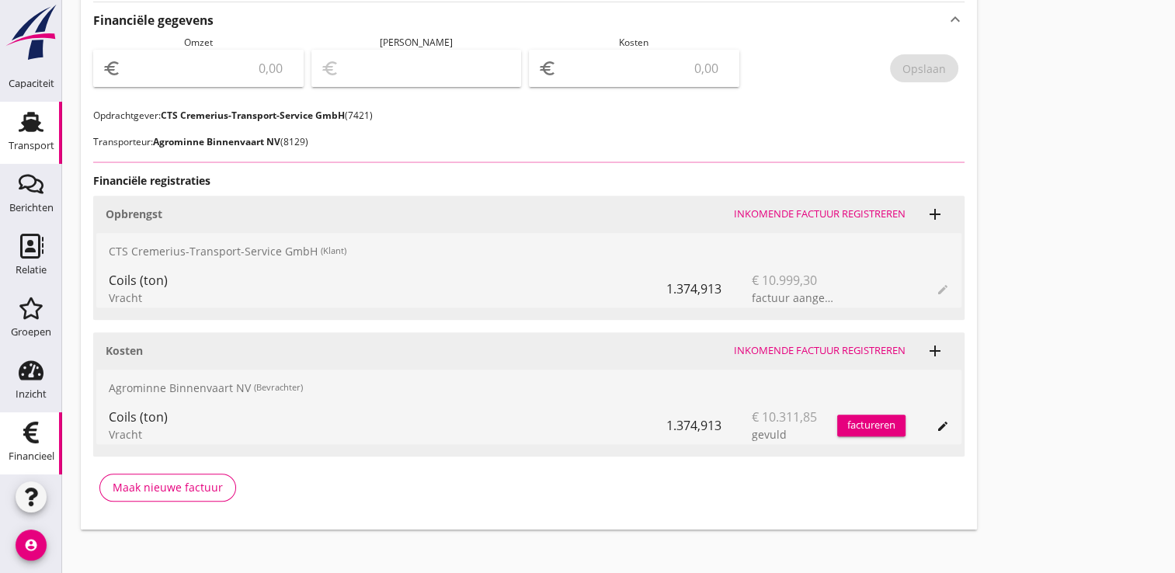
click at [23, 446] on div "Financieel" at bounding box center [32, 456] width 46 height 22
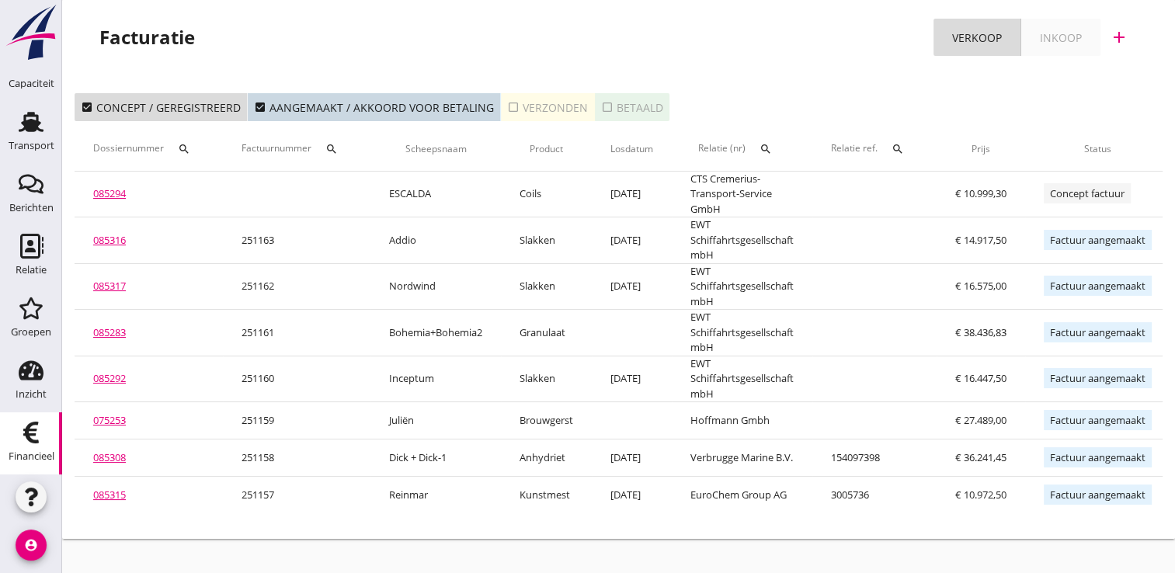
scroll to position [0, 181]
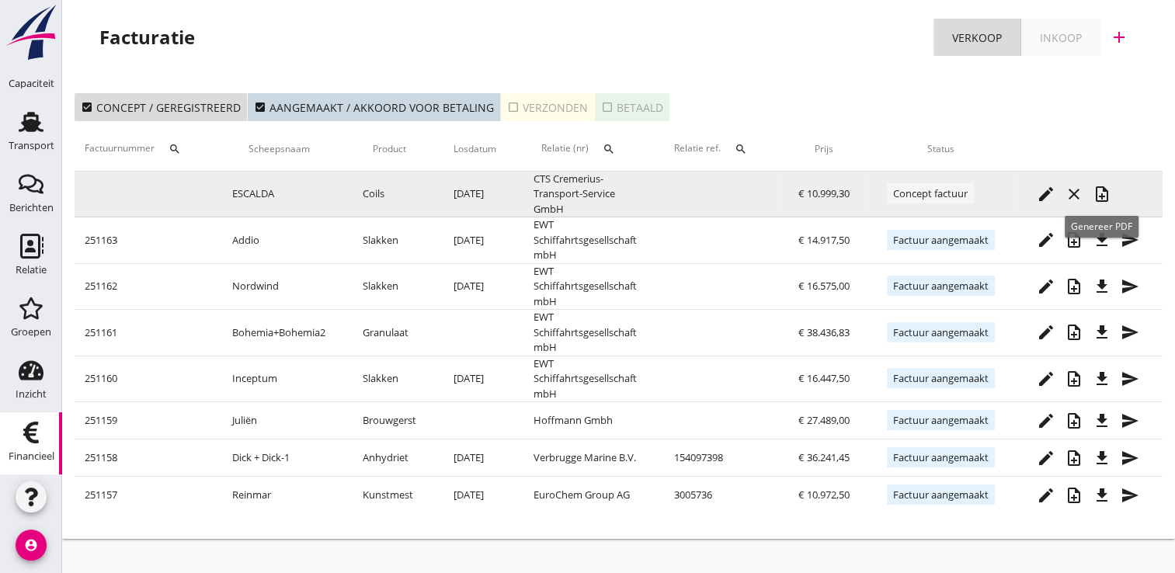
click at [1098, 197] on icon "note_add" at bounding box center [1101, 194] width 19 height 19
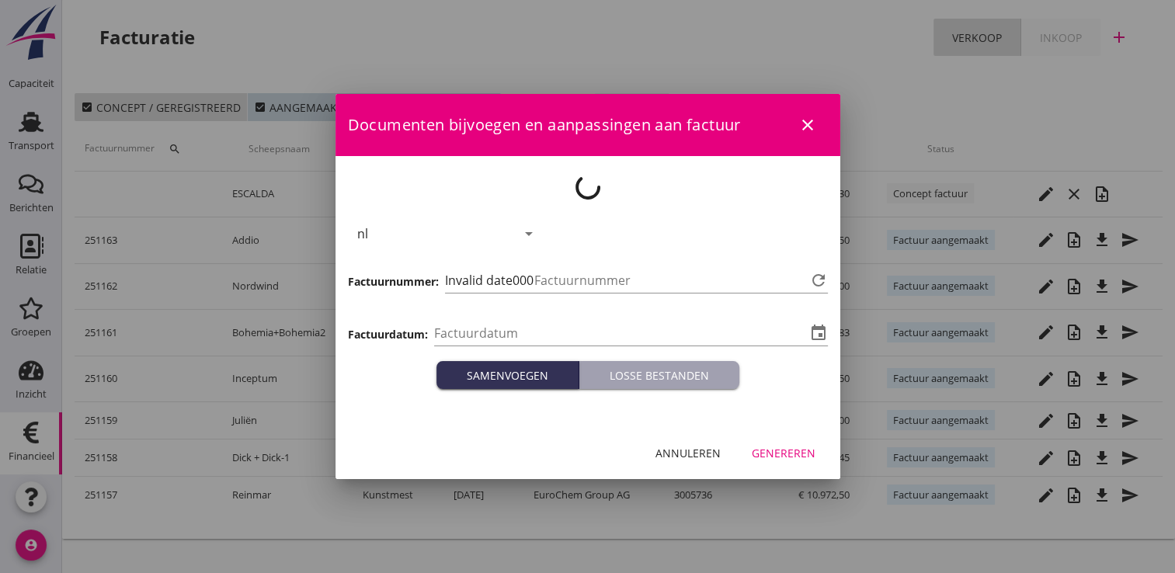
type input "[DATE]"
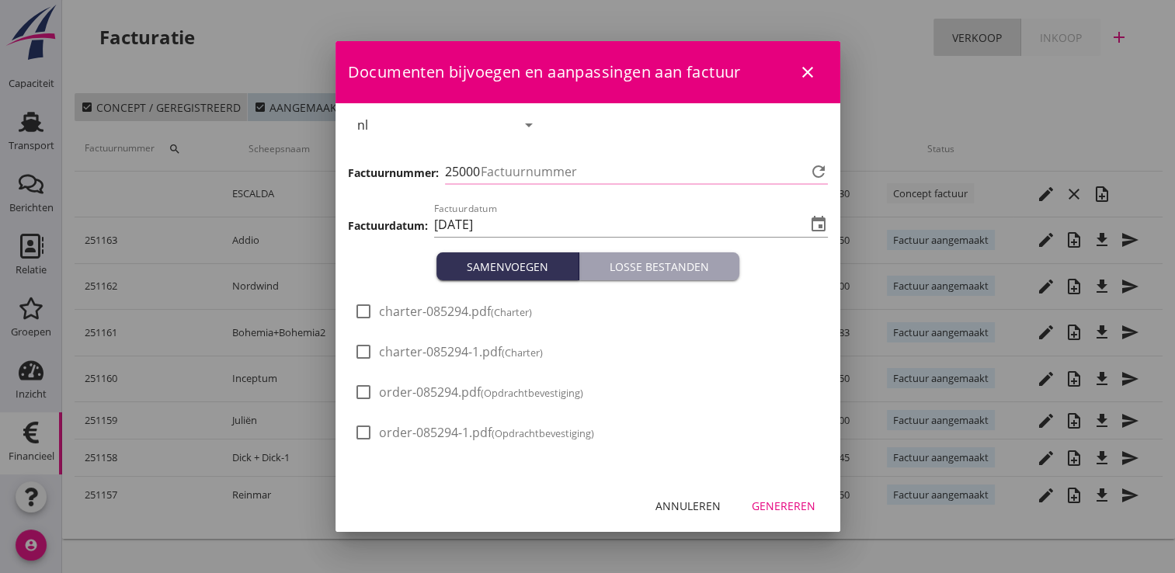
type input "1164"
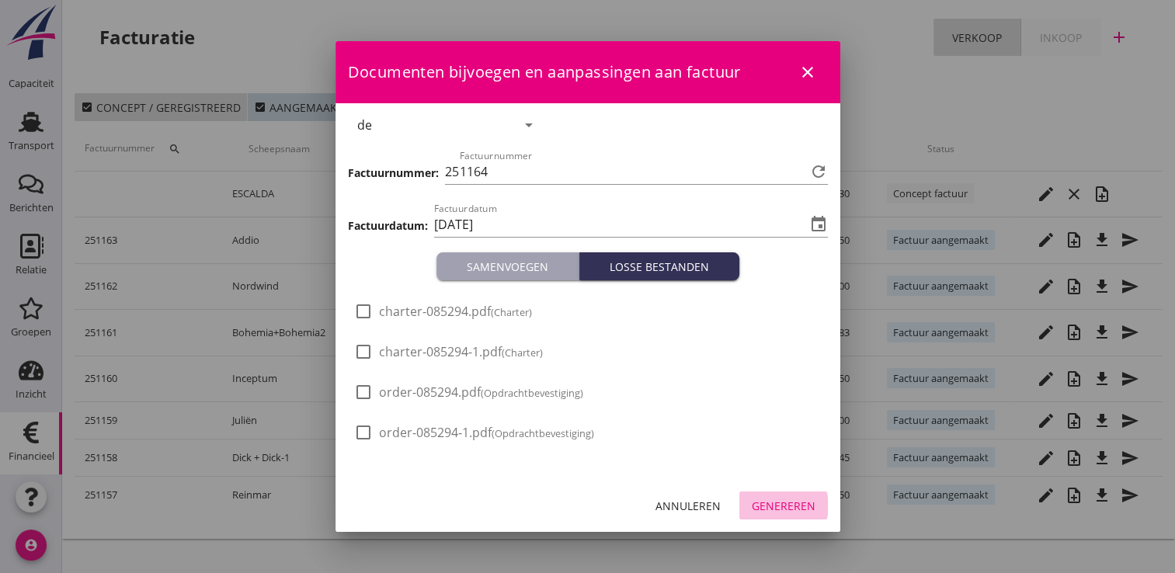
click at [793, 512] on div "Genereren" at bounding box center [784, 506] width 64 height 16
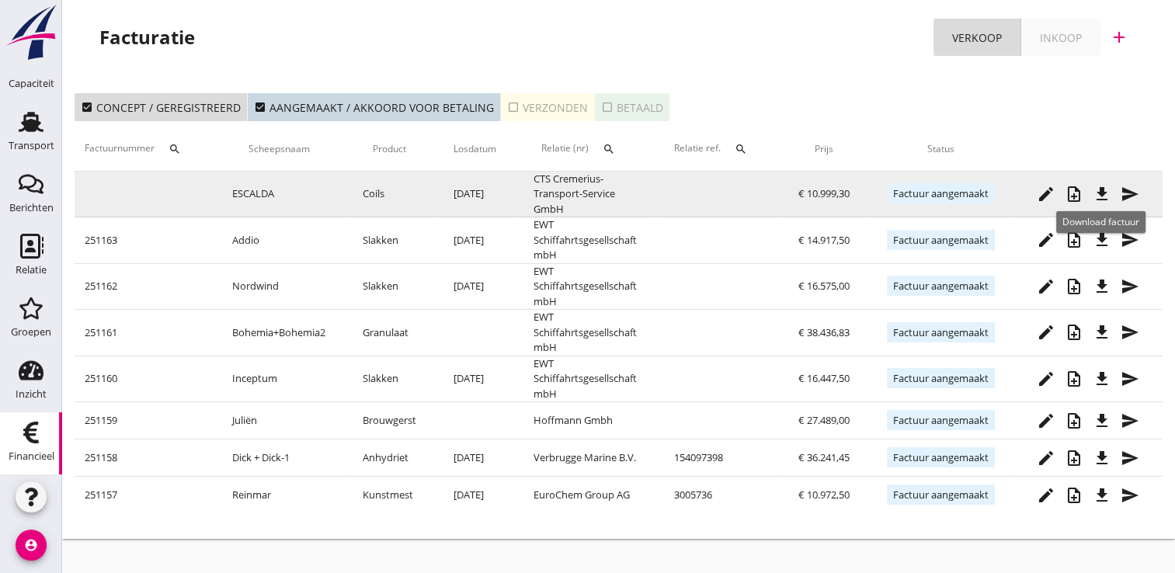
click at [1099, 193] on icon "file_download" at bounding box center [1101, 194] width 19 height 19
